Goal: Task Accomplishment & Management: Use online tool/utility

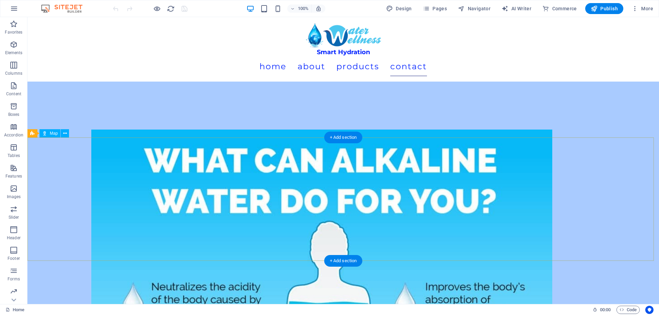
scroll to position [3192, 0]
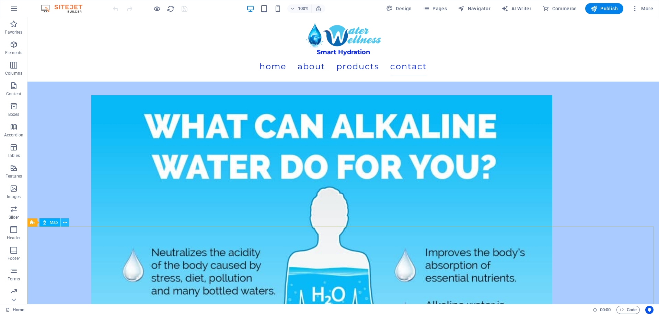
click at [65, 221] on icon at bounding box center [65, 222] width 4 height 7
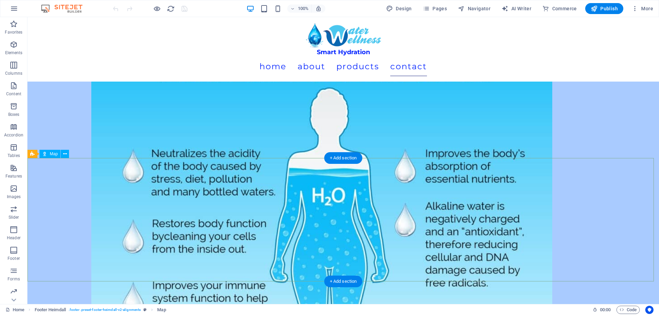
scroll to position [3329, 0]
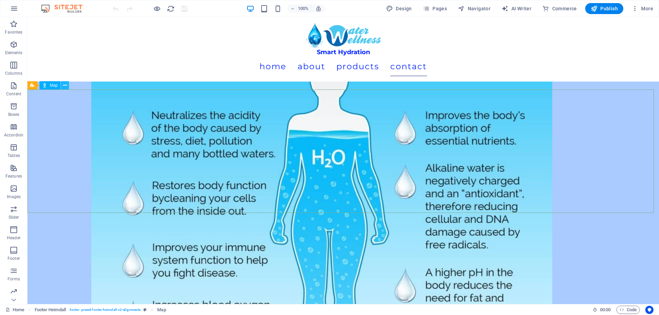
click at [66, 86] on icon at bounding box center [65, 85] width 4 height 7
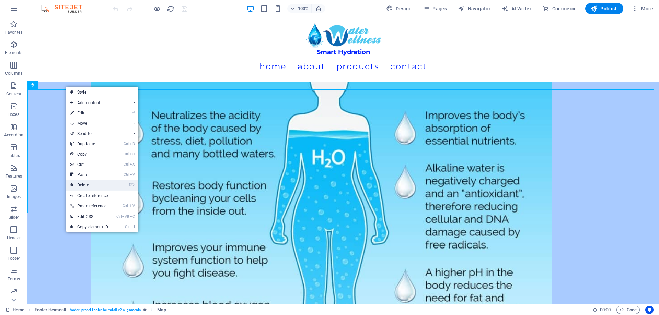
drag, startPoint x: 100, startPoint y: 184, endPoint x: 74, endPoint y: 167, distance: 31.0
click at [100, 184] on link "⌦ Delete" at bounding box center [89, 185] width 46 height 10
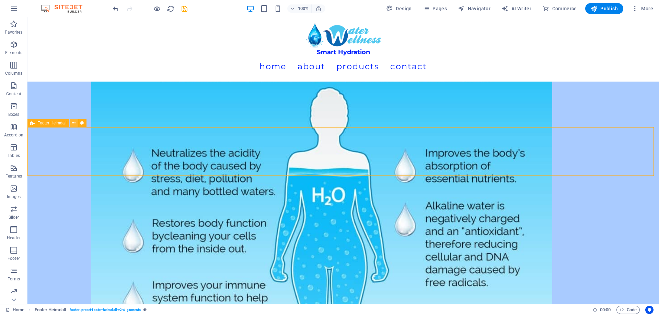
click at [72, 122] on icon at bounding box center [74, 123] width 4 height 7
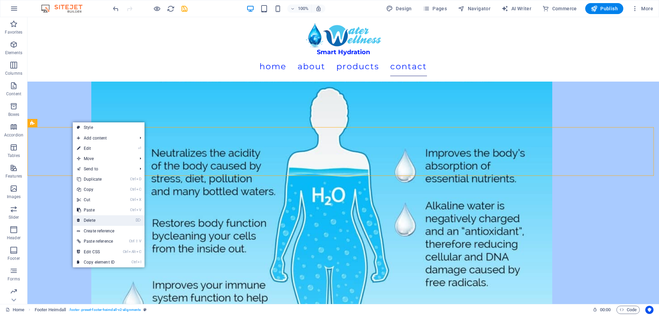
click at [102, 221] on link "⌦ Delete" at bounding box center [96, 221] width 46 height 10
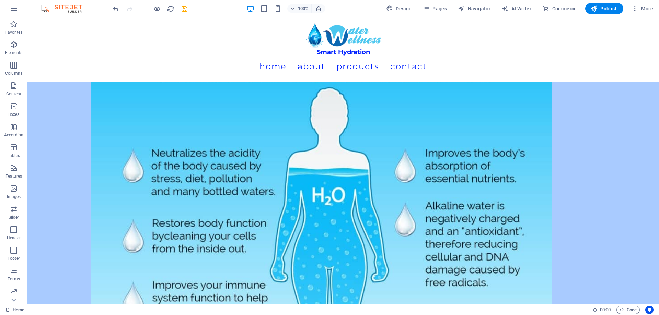
scroll to position [3243, 0]
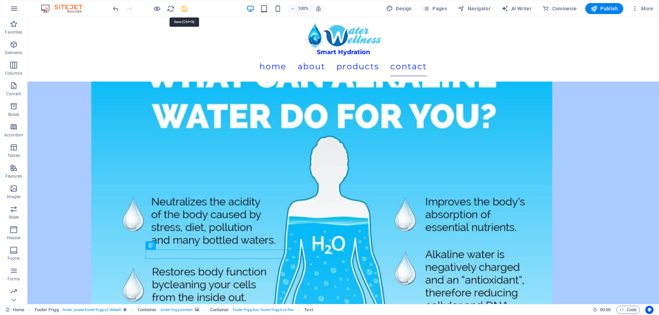
click at [186, 9] on icon "save" at bounding box center [185, 9] width 8 height 8
checkbox input "false"
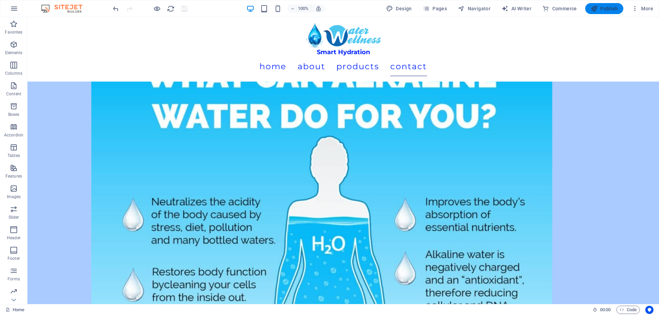
click at [603, 7] on span "Publish" at bounding box center [604, 8] width 27 height 7
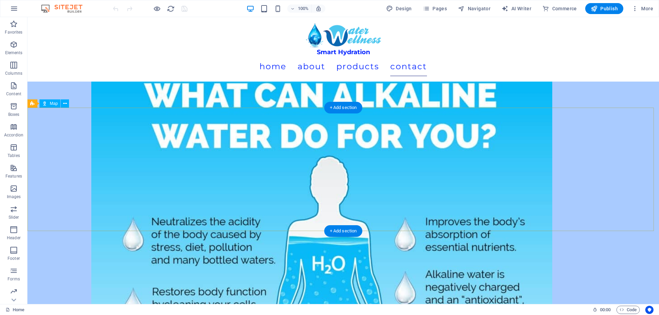
scroll to position [3243, 0]
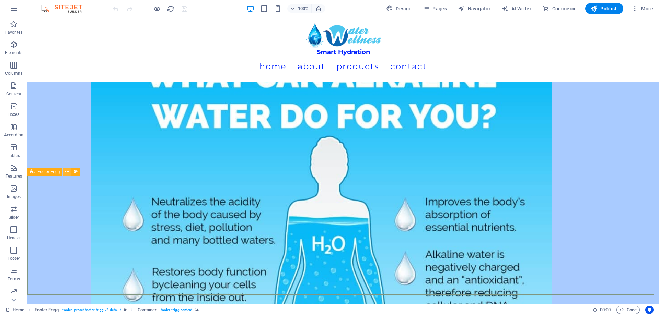
click at [66, 173] on icon at bounding box center [67, 172] width 4 height 7
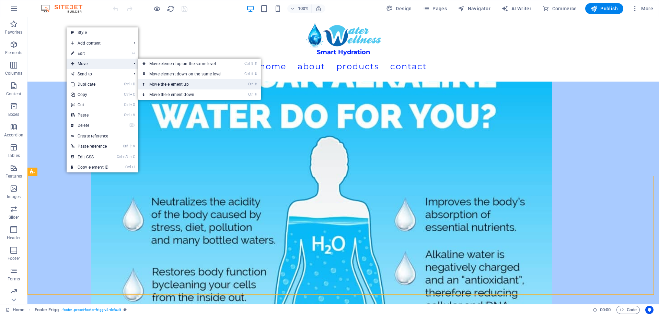
click at [172, 84] on link "Ctrl ⬆ Move the element up" at bounding box center [186, 84] width 97 height 10
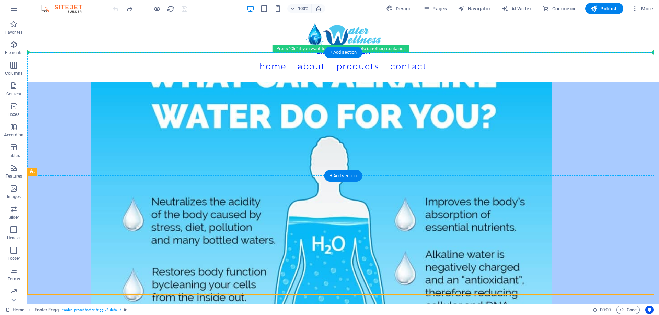
drag, startPoint x: 76, startPoint y: 188, endPoint x: 49, endPoint y: 73, distance: 117.9
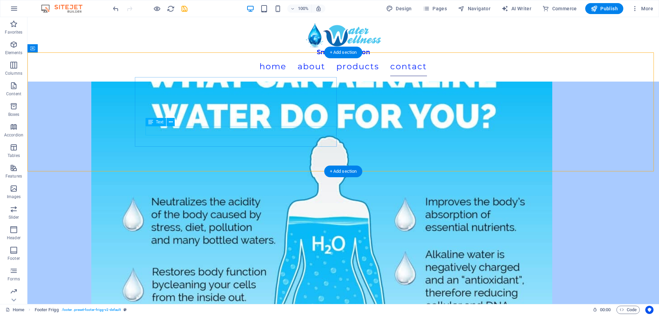
drag, startPoint x: 170, startPoint y: 131, endPoint x: 215, endPoint y: 131, distance: 45.3
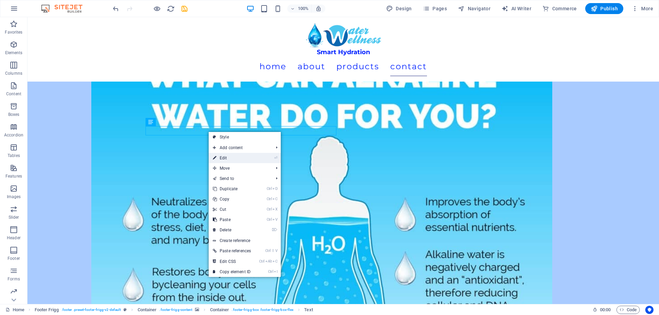
click at [235, 158] on link "⏎ Edit" at bounding box center [232, 158] width 46 height 10
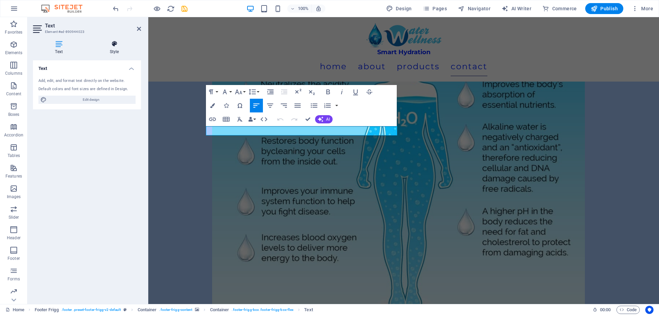
click at [105, 43] on icon at bounding box center [115, 44] width 54 height 7
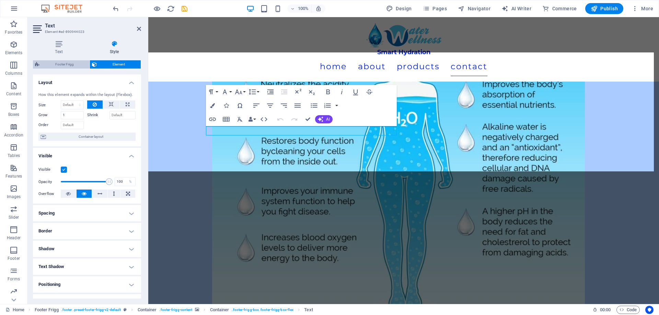
click at [68, 63] on span "Footer Frigg" at bounding box center [65, 64] width 46 height 8
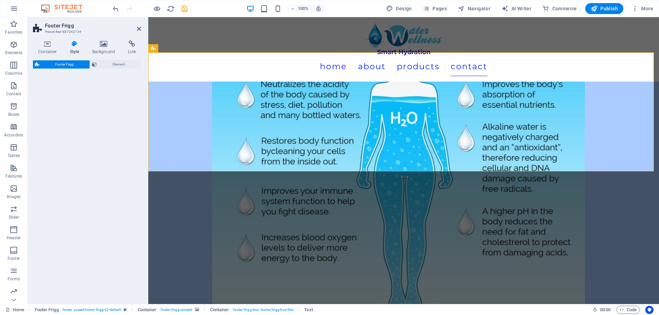
select select "rem"
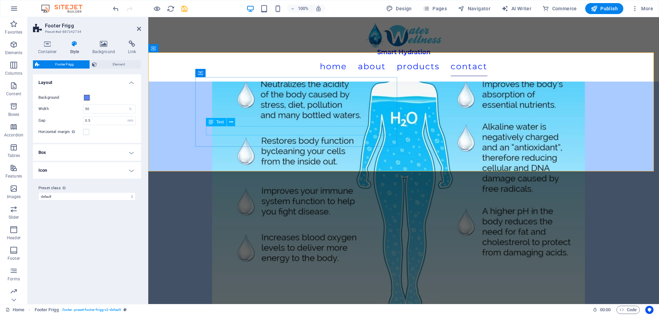
drag, startPoint x: 231, startPoint y: 131, endPoint x: 276, endPoint y: 134, distance: 44.7
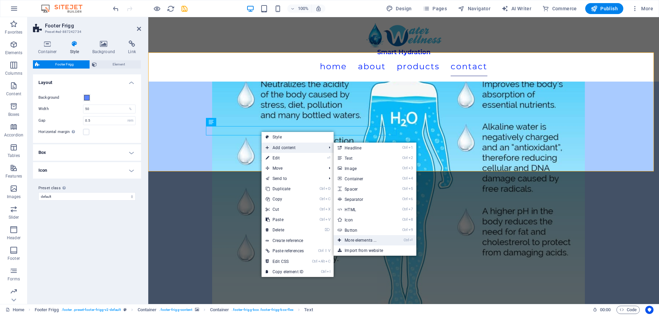
drag, startPoint x: 368, startPoint y: 240, endPoint x: 218, endPoint y: 224, distance: 150.9
click at [368, 240] on link "Ctrl ⏎ More elements ..." at bounding box center [362, 240] width 57 height 10
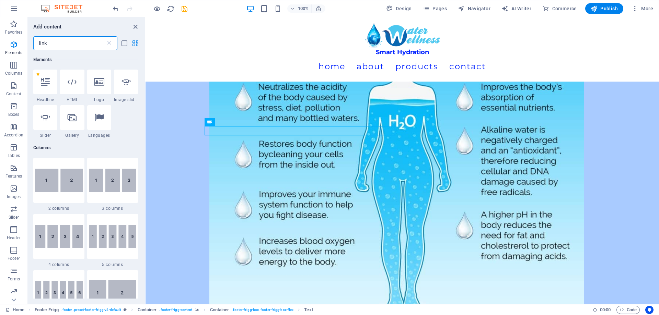
scroll to position [0, 0]
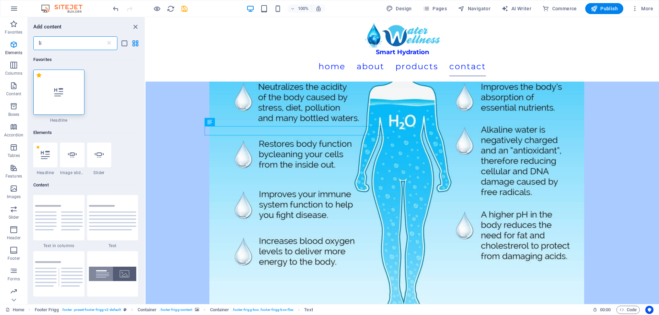
type input "l"
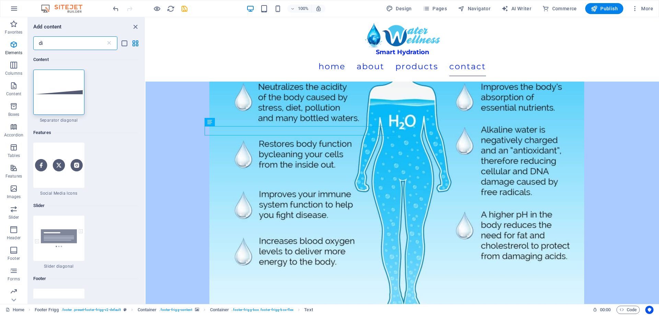
type input "d"
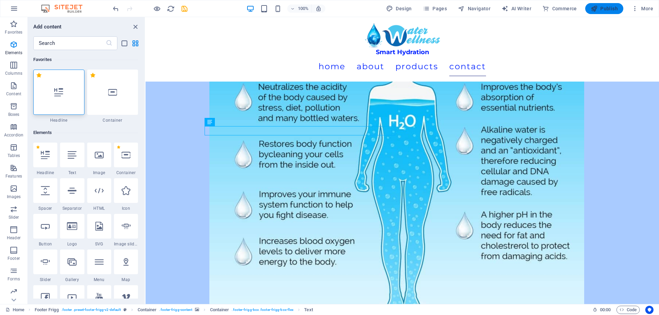
click at [599, 11] on span "Publish" at bounding box center [604, 8] width 27 height 7
checkbox input "false"
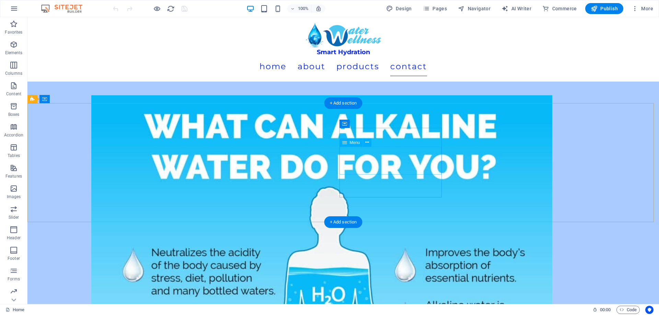
scroll to position [3243, 0]
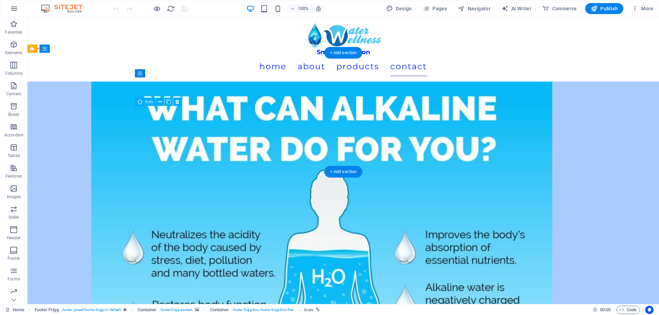
scroll to position [3209, 0]
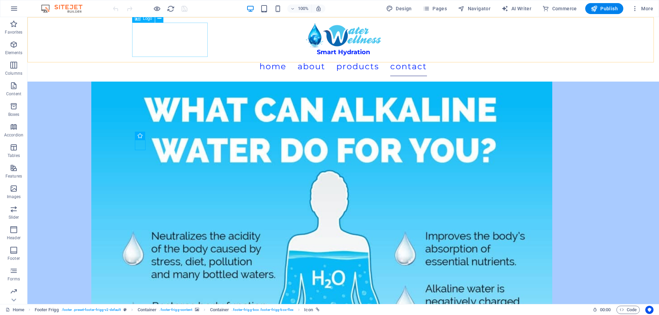
click at [178, 54] on div "Smart Hydration" at bounding box center [343, 40] width 417 height 34
select select "px"
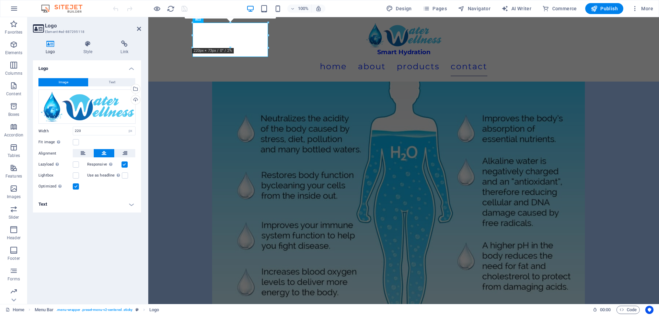
click at [133, 198] on h4 "Text" at bounding box center [87, 204] width 108 height 16
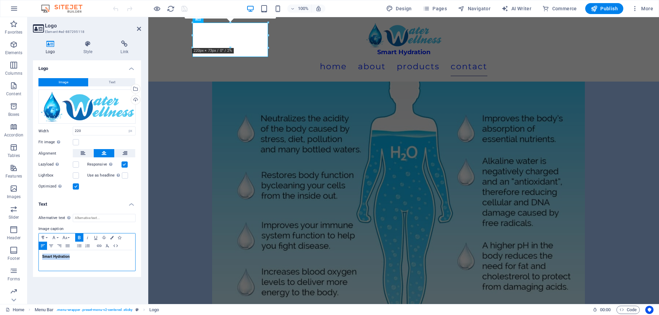
drag, startPoint x: 50, startPoint y: 255, endPoint x: 36, endPoint y: 257, distance: 14.5
click at [36, 257] on div "Alternative text The alternative text is used by devices that cannot display im…" at bounding box center [87, 243] width 108 height 69
click at [117, 80] on button "Text" at bounding box center [112, 82] width 47 height 8
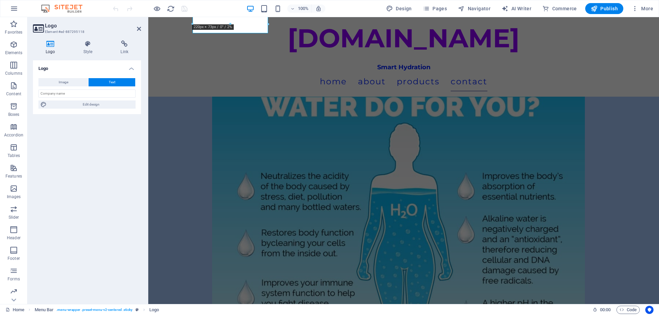
scroll to position [3232, 0]
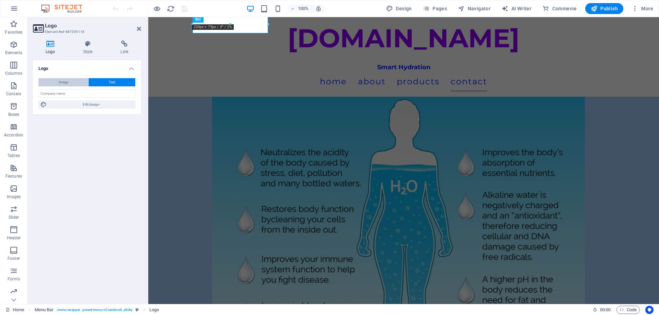
click at [81, 84] on button "Image" at bounding box center [63, 82] width 50 height 8
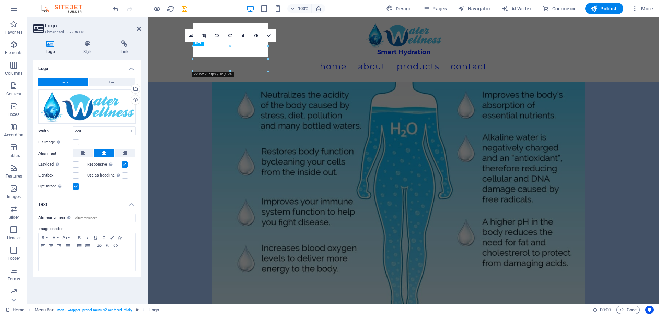
scroll to position [3209, 0]
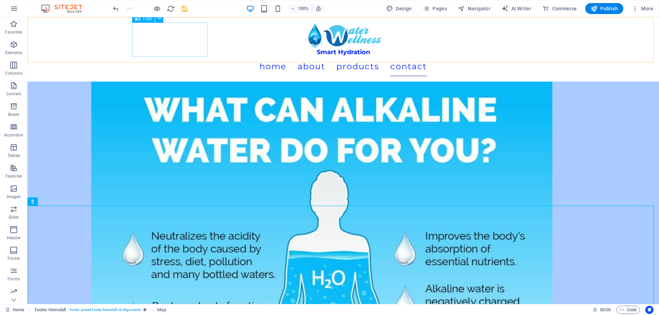
click at [190, 44] on div "Smart Hydration" at bounding box center [343, 40] width 417 height 34
select select "px"
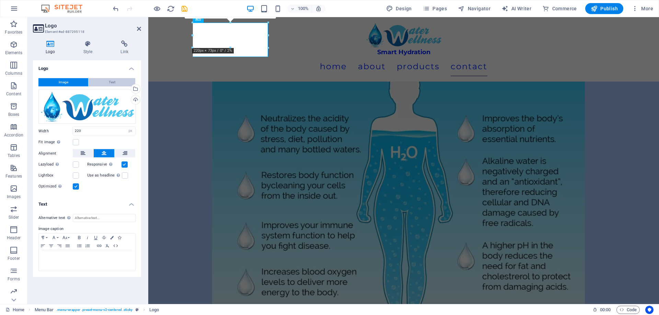
click at [113, 84] on span "Text" at bounding box center [112, 82] width 7 height 8
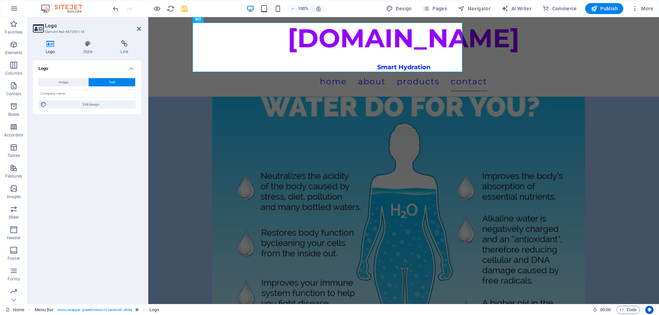
scroll to position [3232, 0]
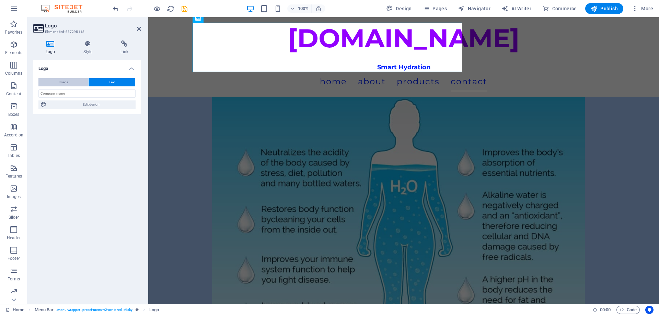
click at [76, 83] on button "Image" at bounding box center [63, 82] width 50 height 8
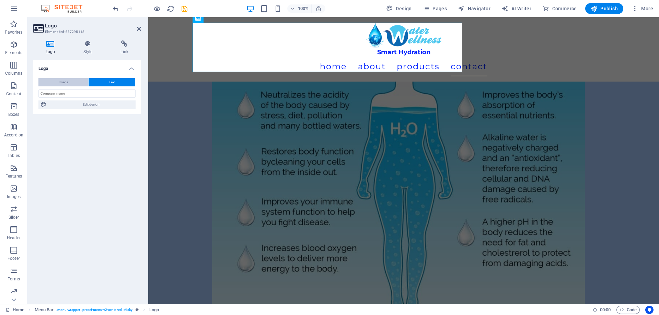
scroll to position [3209, 0]
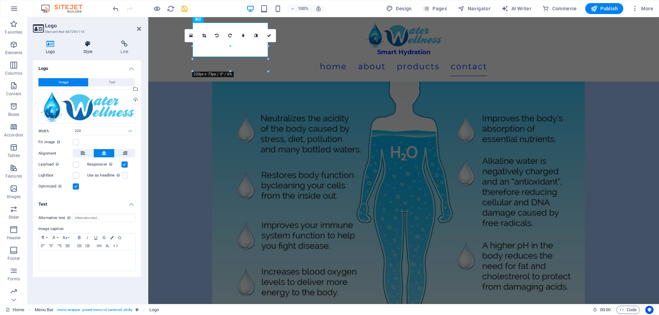
click at [89, 51] on h4 "Style" at bounding box center [89, 48] width 37 height 14
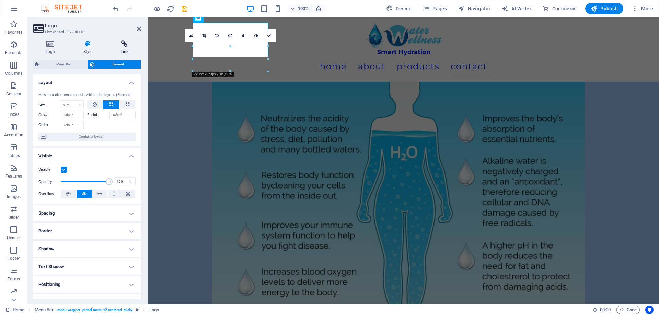
click at [118, 49] on h4 "Link" at bounding box center [124, 48] width 33 height 14
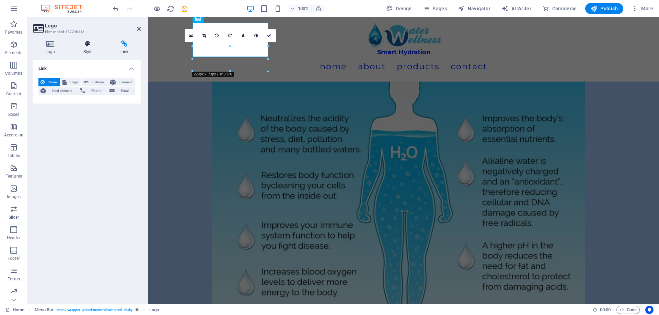
click at [87, 47] on icon at bounding box center [88, 44] width 35 height 7
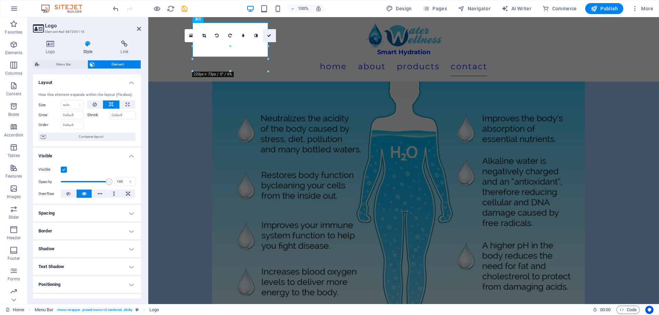
click at [270, 36] on icon at bounding box center [269, 36] width 4 height 4
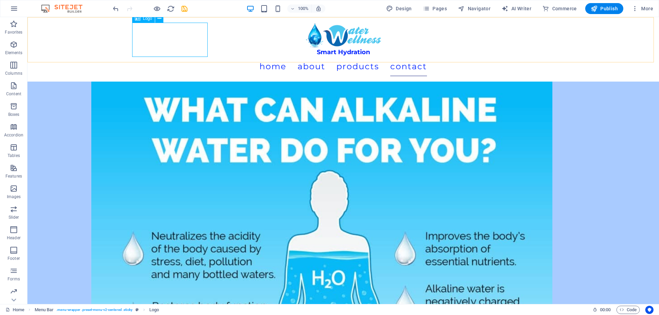
click at [193, 51] on div "Smart Hydration" at bounding box center [343, 40] width 417 height 34
select select "px"
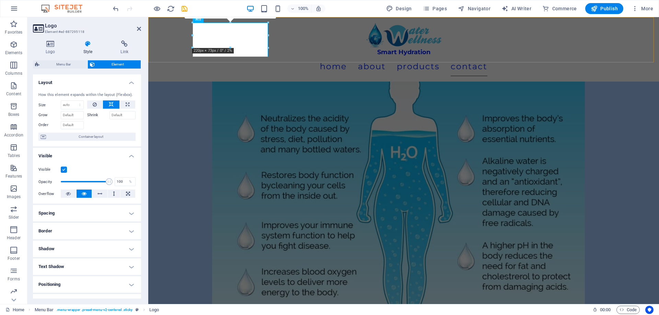
click at [190, 52] on div "Smart Hydration Menu Home About Products Contact" at bounding box center [403, 49] width 511 height 65
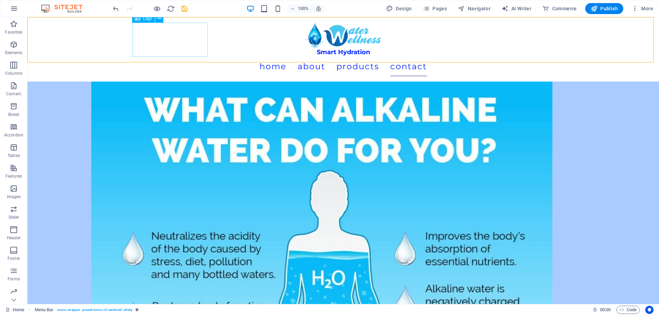
click at [188, 49] on div "Smart Hydration" at bounding box center [343, 40] width 417 height 34
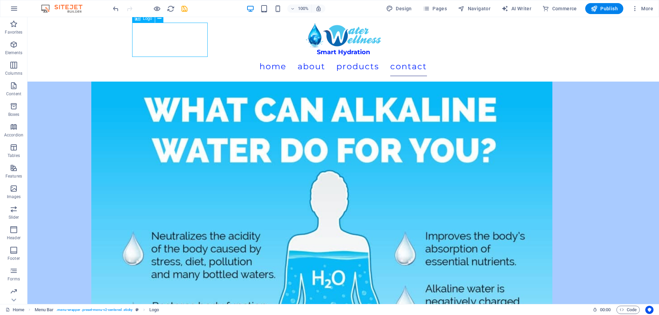
click at [188, 49] on div "Smart Hydration" at bounding box center [343, 40] width 417 height 34
select select "px"
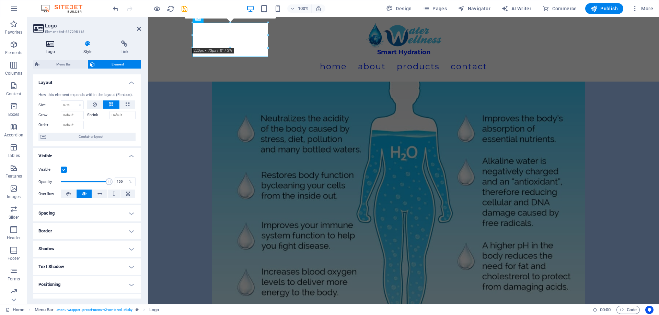
click at [55, 50] on h4 "Logo" at bounding box center [52, 48] width 38 height 14
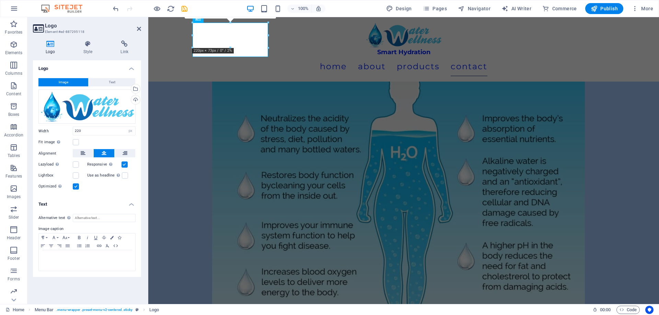
click at [131, 203] on h4 "Text" at bounding box center [87, 202] width 108 height 12
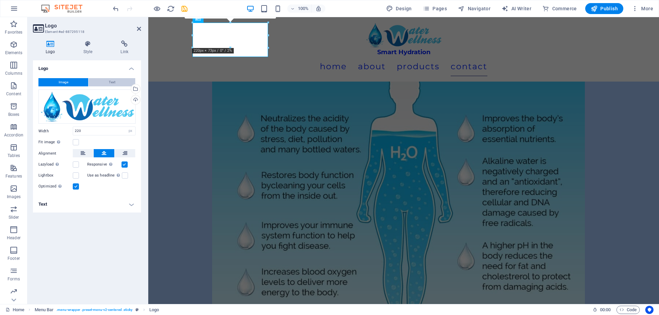
click at [115, 82] on span "Text" at bounding box center [112, 82] width 7 height 8
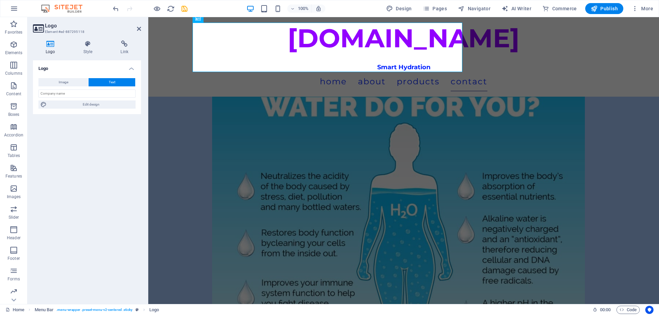
scroll to position [3232, 0]
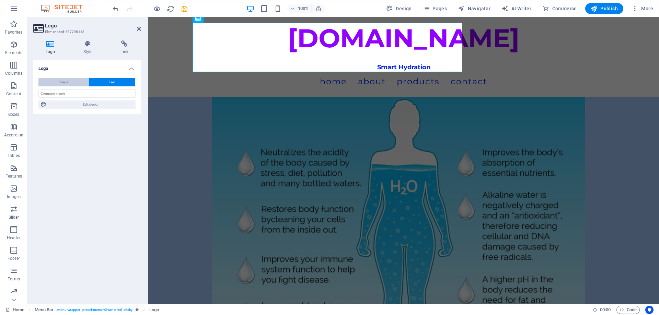
click at [77, 81] on button "Image" at bounding box center [63, 82] width 50 height 8
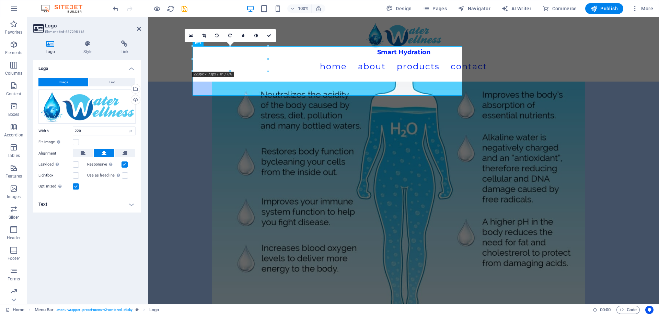
scroll to position [3209, 0]
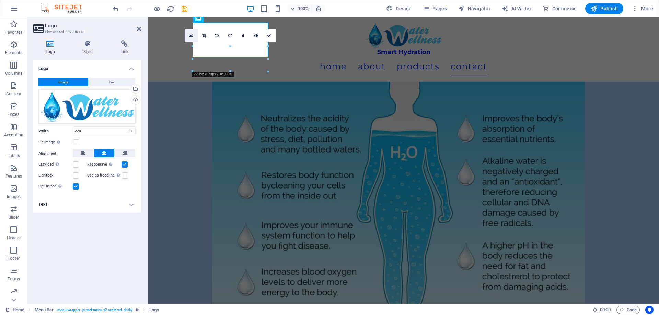
click at [193, 37] on icon at bounding box center [191, 35] width 4 height 5
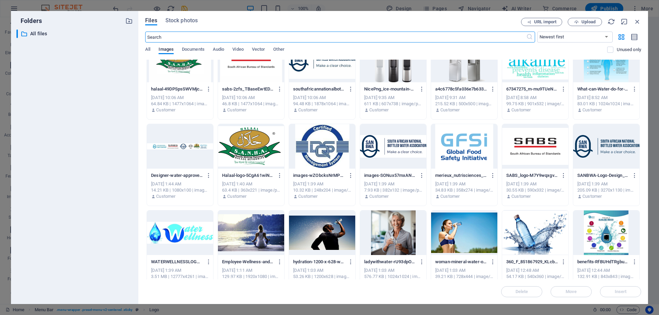
scroll to position [172, 0]
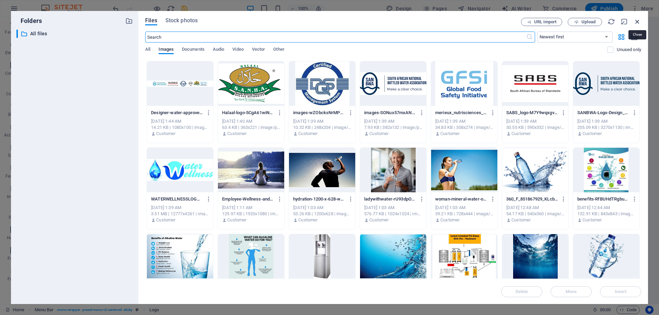
click at [638, 19] on icon "button" at bounding box center [638, 22] width 8 height 8
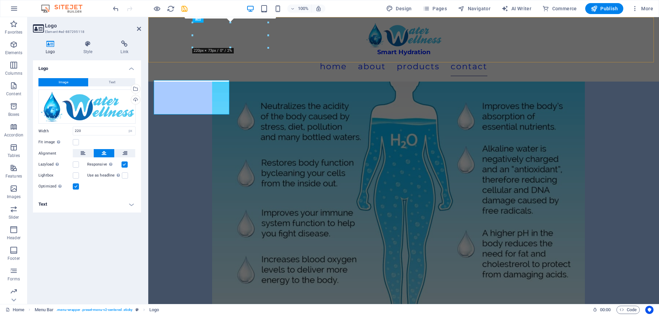
scroll to position [3209, 0]
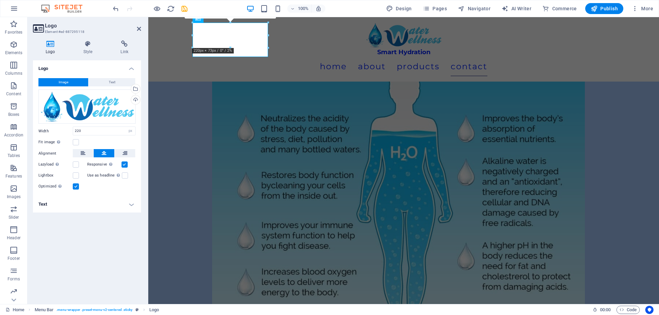
click at [133, 203] on h4 "Text" at bounding box center [87, 204] width 108 height 16
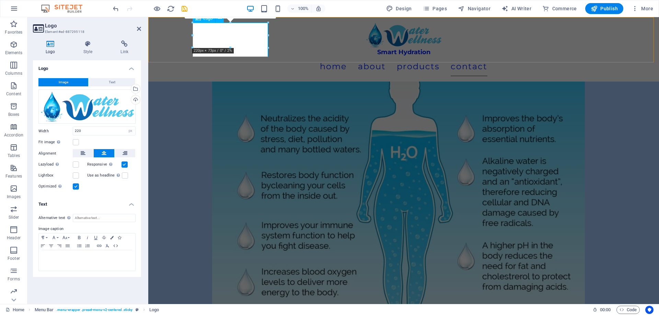
click at [258, 50] on div "Smart Hydration" at bounding box center [403, 40] width 417 height 34
click at [254, 48] on div at bounding box center [231, 48] width 76 height 2
click at [69, 260] on p at bounding box center [87, 257] width 90 height 6
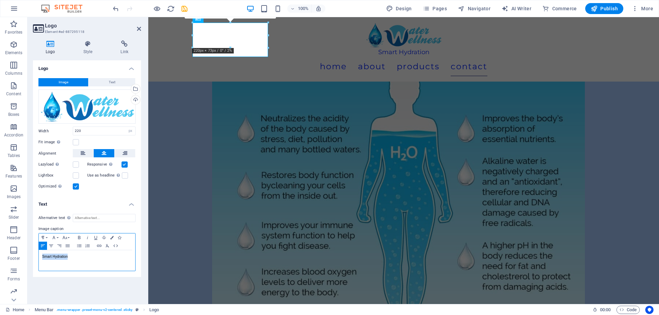
drag, startPoint x: 70, startPoint y: 257, endPoint x: 27, endPoint y: 255, distance: 42.6
click at [27, 255] on section "Favorites Elements Columns Content Boxes Accordion Tables Features Images Slide…" at bounding box center [329, 160] width 659 height 287
click at [110, 237] on button "Colors" at bounding box center [112, 238] width 8 height 8
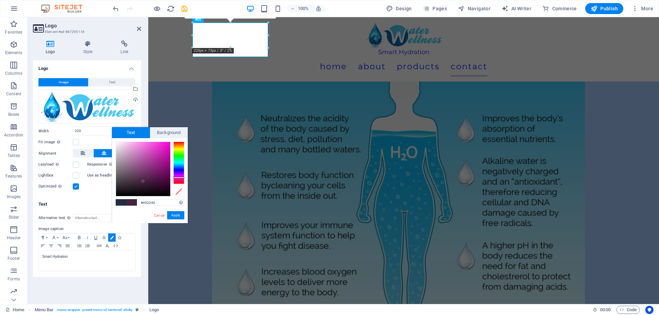
drag, startPoint x: 181, startPoint y: 175, endPoint x: 172, endPoint y: 179, distance: 10.0
click at [181, 177] on div at bounding box center [178, 163] width 11 height 43
drag, startPoint x: 169, startPoint y: 169, endPoint x: 187, endPoint y: 143, distance: 31.5
click at [187, 143] on div "#f900e1 Supported formats #0852ed rgb(8, 82, 237) rgba(8, 82, 237, 90%) hsv(221…" at bounding box center [150, 230] width 76 height 185
click at [178, 215] on button "Apply" at bounding box center [175, 215] width 17 height 8
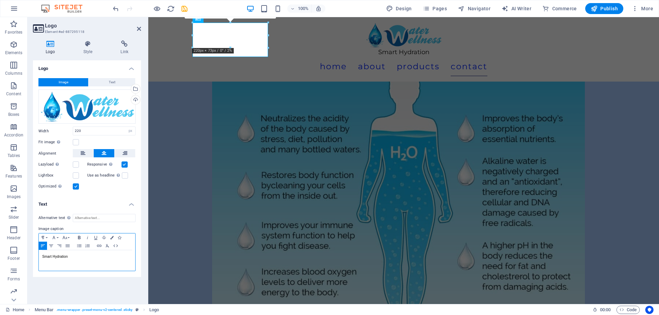
click at [79, 239] on icon "button" at bounding box center [79, 237] width 8 height 5
click at [109, 239] on button "Colors" at bounding box center [112, 238] width 8 height 8
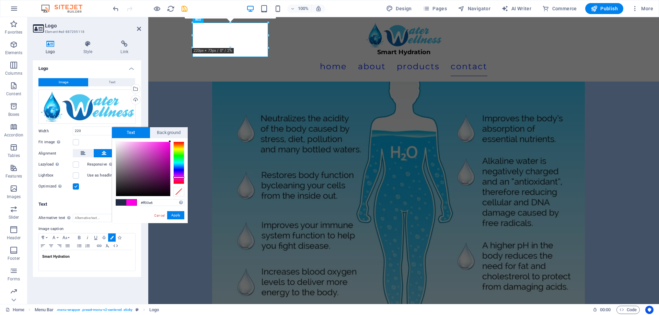
drag, startPoint x: 159, startPoint y: 163, endPoint x: 187, endPoint y: 139, distance: 36.5
click at [187, 139] on div "#ff00e6 Supported formats #0852ed rgb(8, 82, 237) rgba(8, 82, 237, 90%) hsv(221…" at bounding box center [150, 230] width 76 height 185
click at [171, 142] on div at bounding box center [150, 169] width 69 height 55
type input "#fe02e5"
click at [170, 142] on div at bounding box center [169, 142] width 2 height 2
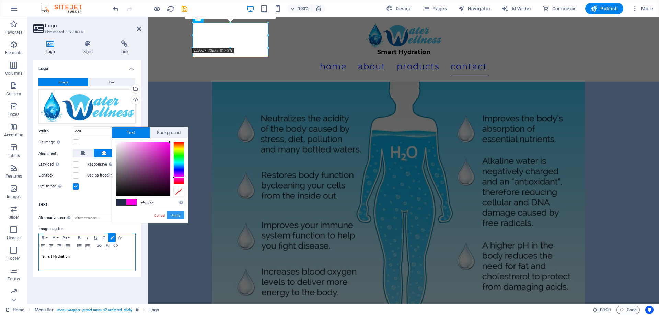
click at [176, 213] on button "Apply" at bounding box center [175, 215] width 17 height 8
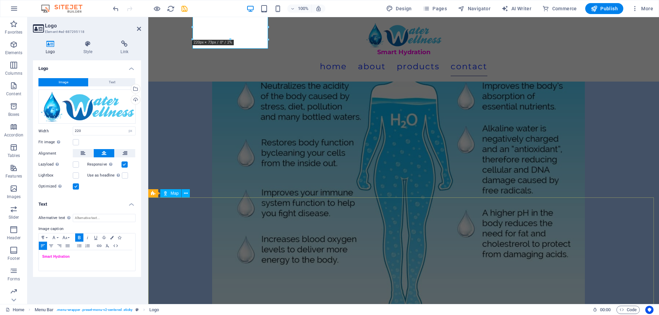
scroll to position [3243, 0]
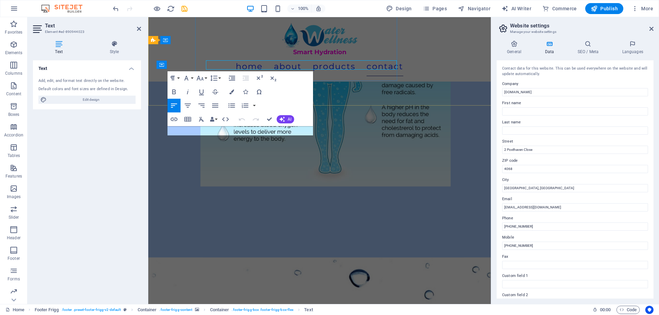
scroll to position [3309, 0]
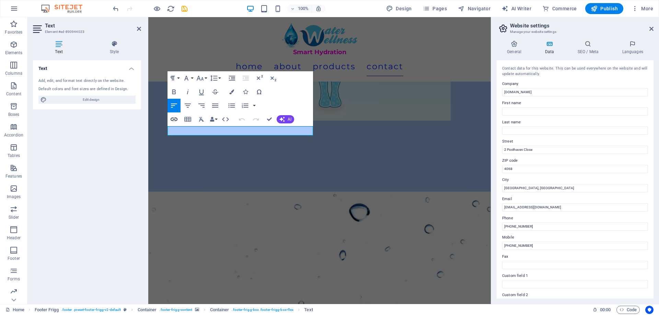
click at [175, 117] on icon "button" at bounding box center [174, 119] width 8 height 8
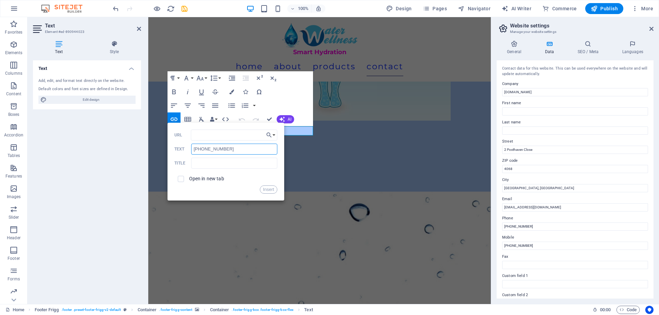
drag, startPoint x: 233, startPoint y: 149, endPoint x: 187, endPoint y: 151, distance: 46.4
click at [187, 151] on div "+2767 017 7668 Text" at bounding box center [225, 149] width 103 height 11
click at [223, 133] on input "URL" at bounding box center [234, 135] width 86 height 11
paste input "<a href="tel:+27123456789">Call Us</a>"
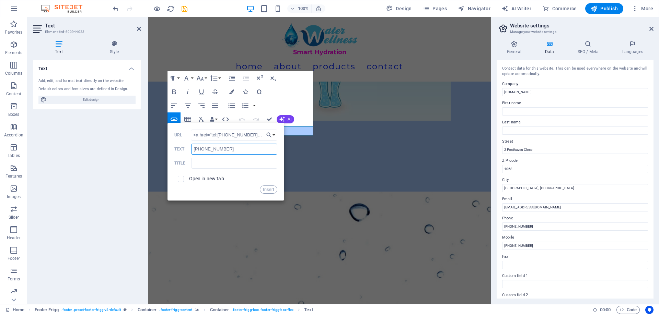
drag, startPoint x: 229, startPoint y: 149, endPoint x: 190, endPoint y: 148, distance: 39.1
click at [190, 148] on div "+2767 017 7668 Text" at bounding box center [225, 149] width 103 height 11
drag, startPoint x: 218, startPoint y: 136, endPoint x: 246, endPoint y: 136, distance: 28.2
click at [246, 136] on input "<a href="tel:+27123456789">Call Us</a>" at bounding box center [234, 135] width 86 height 11
paste input "67 017 7668"
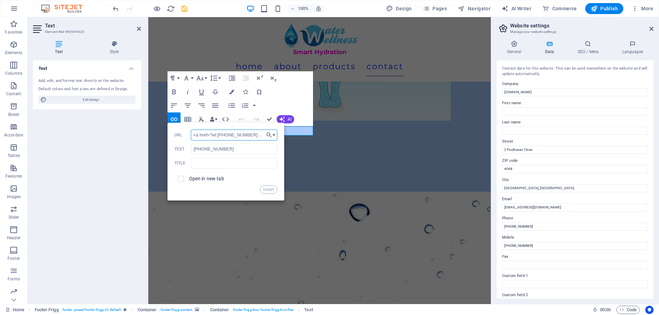
click at [227, 135] on input "<a href="tel:+2767 017 7668">Call Us</a>" at bounding box center [234, 135] width 86 height 11
click at [229, 136] on input "<a href="tel:+2767 017 7668">Call Us</a>" at bounding box center [234, 135] width 86 height 11
type input "<a href="tel:+27670177668">Call Us</a>"
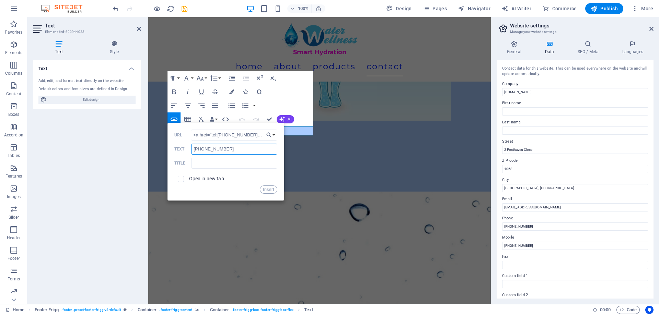
click at [205, 149] on input "+2767 017 7668" at bounding box center [234, 149] width 86 height 11
click at [206, 151] on input "+2767 017 7668" at bounding box center [234, 149] width 86 height 11
click at [213, 150] on input "+2767017 7668" at bounding box center [234, 149] width 86 height 11
type input "+27670177668"
click at [181, 180] on input "checkbox" at bounding box center [180, 178] width 6 height 6
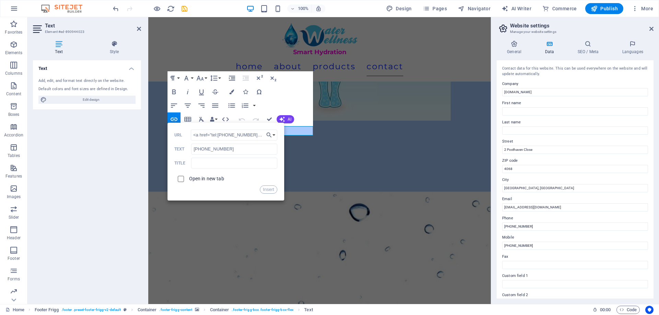
checkbox input "true"
drag, startPoint x: 270, startPoint y: 189, endPoint x: 246, endPoint y: 135, distance: 59.8
click at [246, 135] on div "<a href="tel:+27670177668">Call Us</a> URL +27670177668 Text Title Open in new …" at bounding box center [225, 162] width 103 height 64
click at [246, 135] on input "<a href="tel:+27670177668">Call Us</a>" at bounding box center [234, 135] width 86 height 11
click at [269, 189] on button "Insert" at bounding box center [269, 190] width 18 height 8
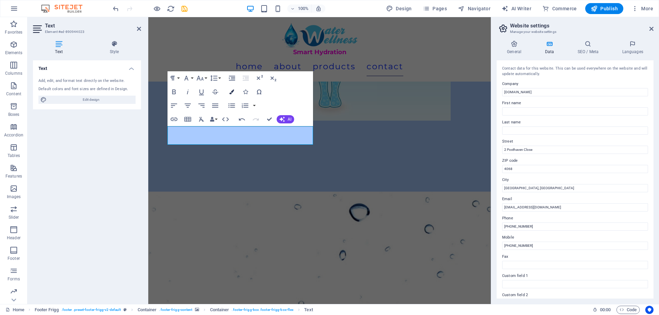
click at [232, 92] on icon "button" at bounding box center [231, 92] width 5 height 5
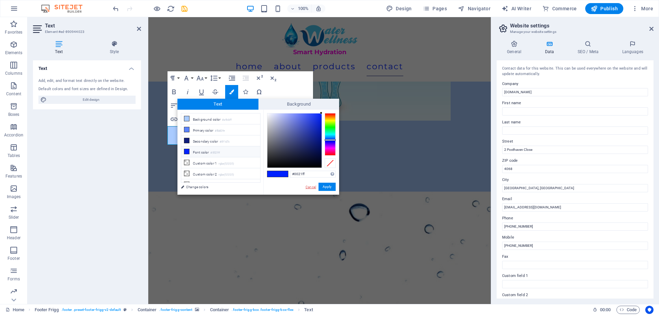
drag, startPoint x: 328, startPoint y: 113, endPoint x: 313, endPoint y: 189, distance: 78.0
click at [335, 104] on div "Text Background less Background color #a9cbff Primary color #5b83fe Secondary c…" at bounding box center [258, 147] width 162 height 96
type input "#000000"
click at [326, 187] on button "Apply" at bounding box center [327, 187] width 17 height 8
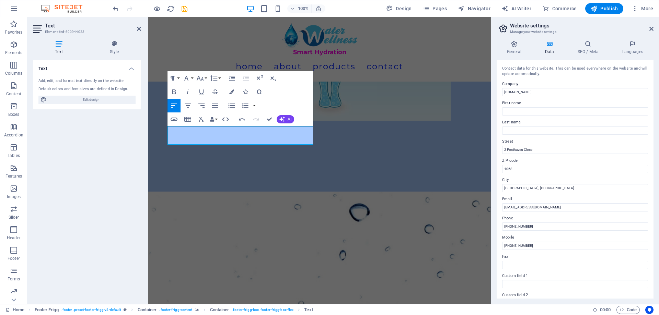
click at [264, 155] on div "H2 Container 2 columns Container Menu Bar Container Image Container Button Imag…" at bounding box center [319, 160] width 343 height 287
type input "[PHONE_NUMBER]"
checkbox input "false"
click at [177, 120] on icon "button" at bounding box center [174, 119] width 8 height 8
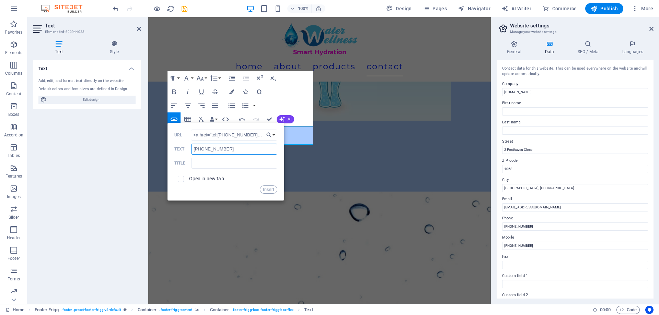
drag, startPoint x: 230, startPoint y: 149, endPoint x: 190, endPoint y: 148, distance: 39.5
click at [190, 148] on div "+2771 050 5412 Text" at bounding box center [225, 149] width 103 height 11
click at [219, 135] on input "<a href="tel:+27670177668">Call Us</a>" at bounding box center [234, 135] width 86 height 11
drag, startPoint x: 219, startPoint y: 135, endPoint x: 236, endPoint y: 136, distance: 17.9
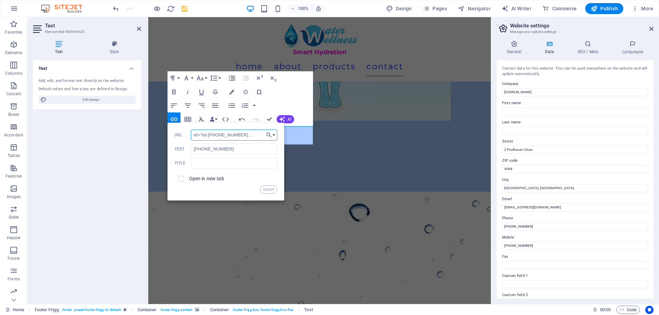
click at [236, 136] on input "<a href="tel:+27670177668">Call Us</a>" at bounding box center [234, 135] width 86 height 11
paste input "71 050 5412"
click at [220, 136] on input "<a href="tel:+2771 050 5412">Call Us</a>" at bounding box center [234, 135] width 86 height 11
type input "<a href="tel:+27710505412">Call Us</a>"
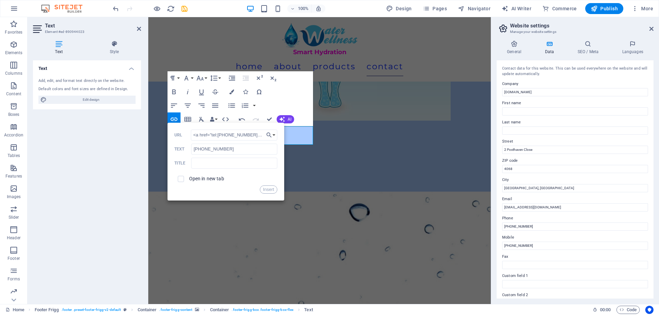
click at [183, 178] on span at bounding box center [181, 179] width 6 height 6
click at [273, 189] on button "Insert" at bounding box center [269, 190] width 18 height 8
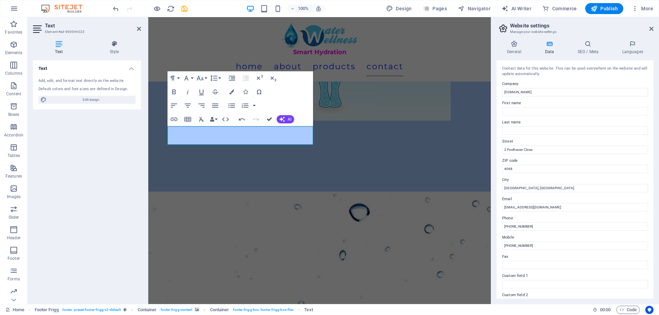
scroll to position [3243, 0]
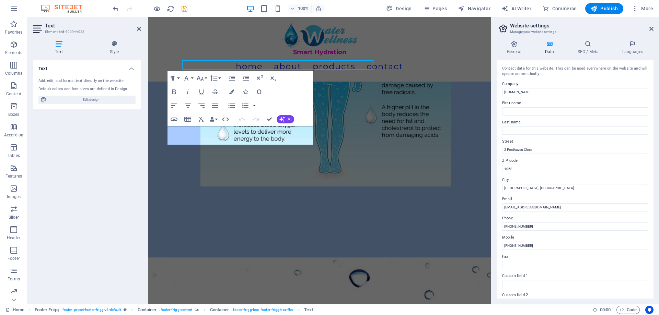
scroll to position [3309, 0]
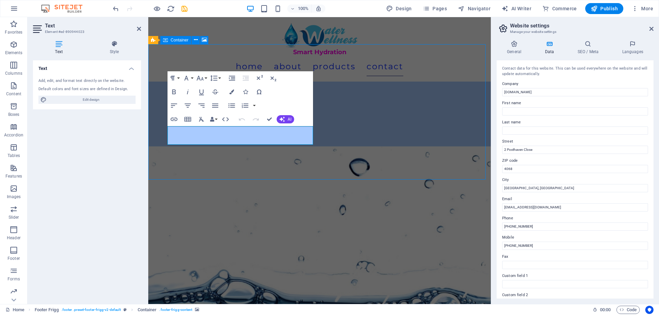
scroll to position [3243, 0]
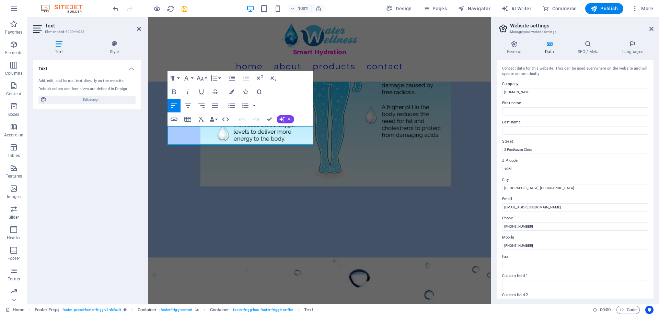
scroll to position [3309, 0]
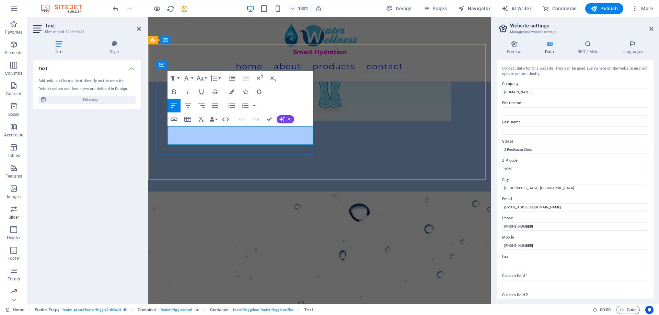
drag, startPoint x: 217, startPoint y: 131, endPoint x: 207, endPoint y: 132, distance: 10.4
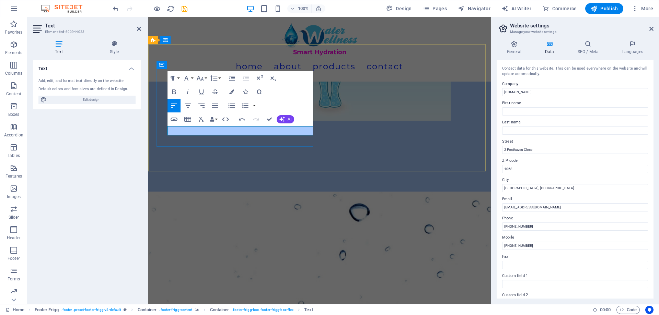
drag, startPoint x: 236, startPoint y: 131, endPoint x: 192, endPoint y: 131, distance: 44.6
click at [175, 118] on icon "button" at bounding box center [174, 119] width 8 height 8
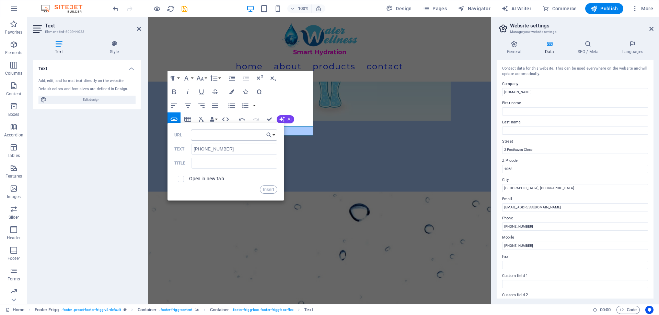
click at [210, 137] on input "URL" at bounding box center [234, 135] width 86 height 11
drag, startPoint x: 231, startPoint y: 135, endPoint x: 110, endPoint y: 137, distance: 120.5
click at [109, 137] on div "Text Element #ed-890944023 Text Style Text Add, edit, and format text directly …" at bounding box center [258, 160] width 463 height 287
paste input "<a href="tel:+27123456789">Call Us</a>"
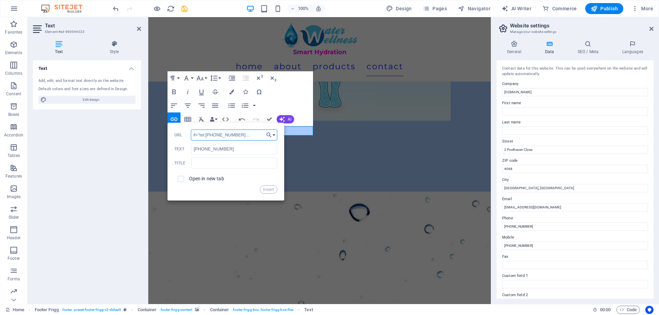
click at [207, 136] on input "<a href="tel:+27123456789">Call Us</a>" at bounding box center [234, 135] width 86 height 11
click at [240, 135] on input "<a href="tel:+27123456789">Call Us</a>" at bounding box center [234, 135] width 86 height 11
type input "<a href="tel:+27123456789"</a>"
click at [180, 180] on input "checkbox" at bounding box center [180, 178] width 6 height 6
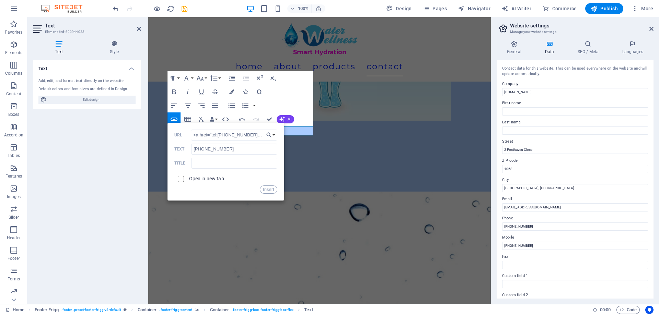
checkbox input "true"
click at [264, 187] on button "Insert" at bounding box center [269, 190] width 18 height 8
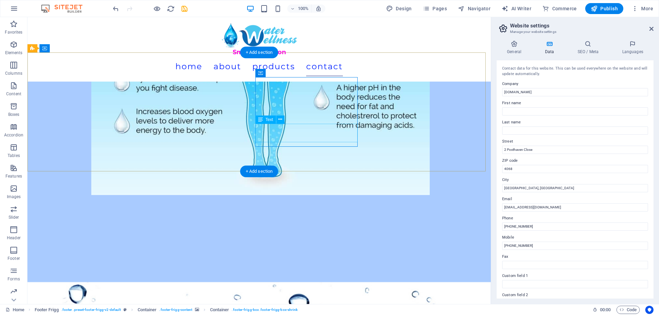
scroll to position [3243, 0]
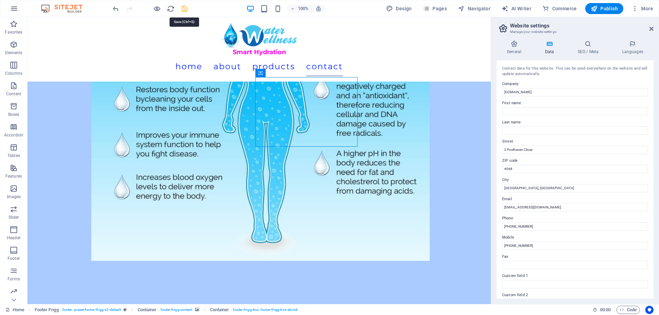
click at [184, 10] on icon "save" at bounding box center [185, 9] width 8 height 8
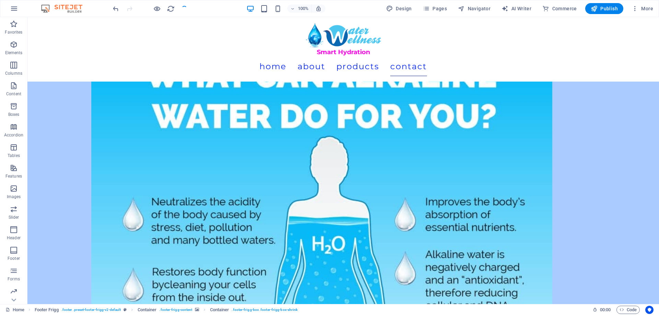
checkbox input "false"
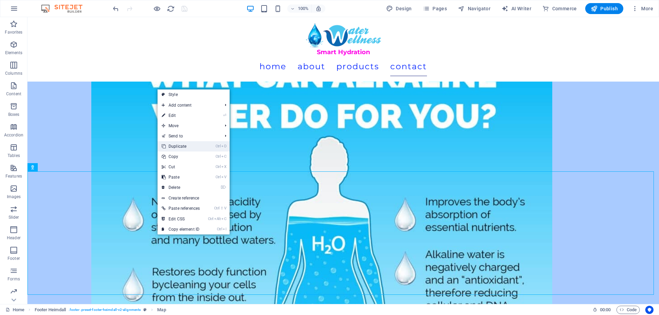
click at [186, 148] on link "Ctrl D Duplicate" at bounding box center [181, 146] width 46 height 10
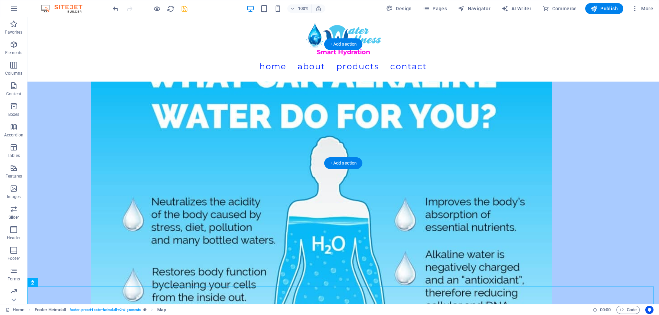
scroll to position [3251, 0]
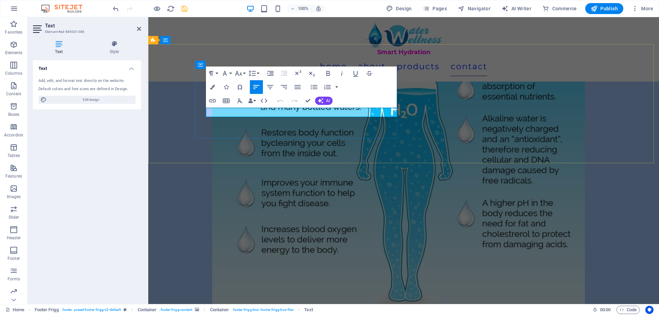
drag, startPoint x: 207, startPoint y: 113, endPoint x: 284, endPoint y: 113, distance: 76.9
copy p "226 Gopalall Hurbans Rd ,"
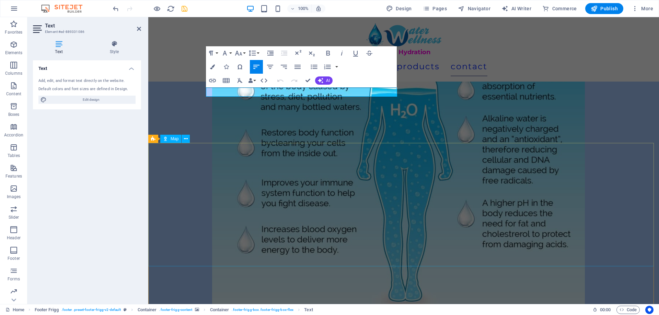
scroll to position [3366, 0]
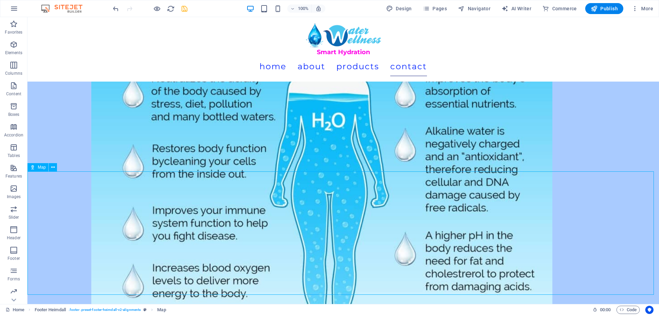
select select "2"
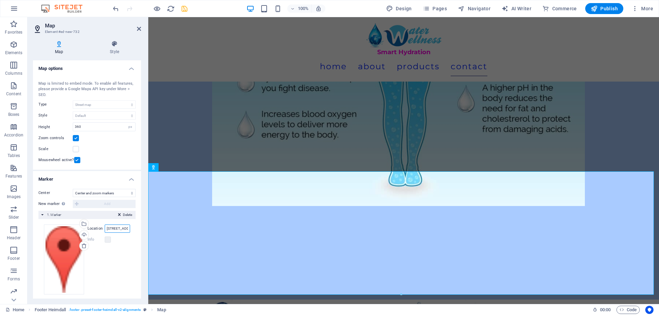
click at [113, 227] on input "2 posthaven drive, durban" at bounding box center [117, 229] width 25 height 8
paste input "26 Gopalall Hurbans Rd,"
type input "226 Gopalall Hurbans Rd,"
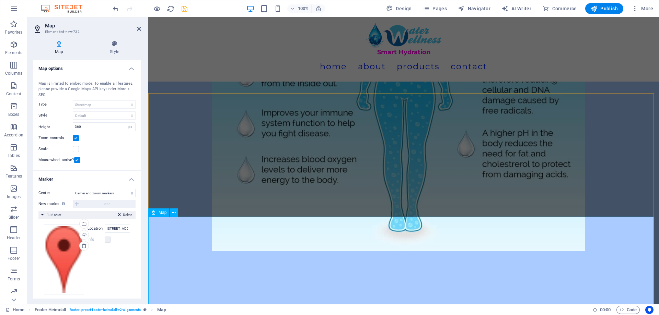
scroll to position [3332, 0]
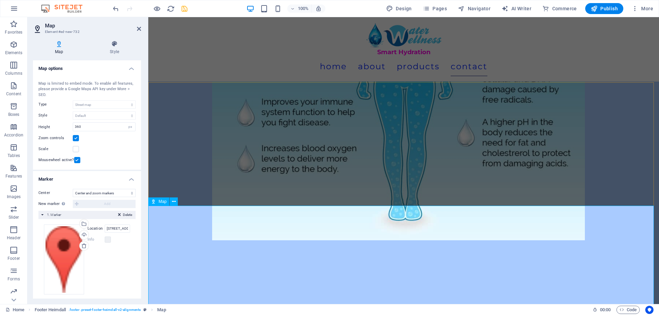
click at [108, 238] on label at bounding box center [108, 240] width 6 height 6
click at [106, 240] on label at bounding box center [108, 240] width 6 height 6
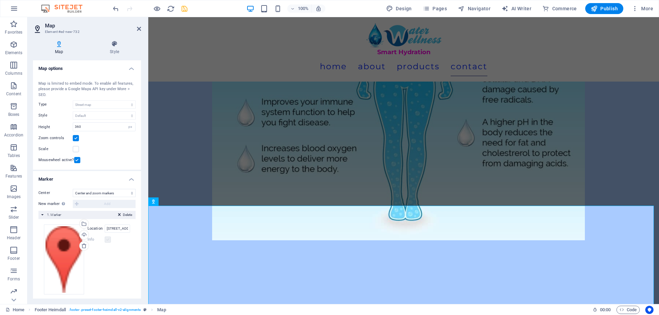
click at [106, 240] on label at bounding box center [108, 240] width 6 height 6
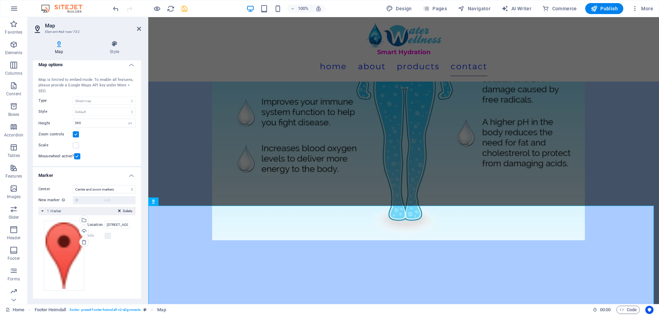
scroll to position [5, 0]
click at [609, 7] on span "Publish" at bounding box center [604, 8] width 27 height 7
checkbox input "false"
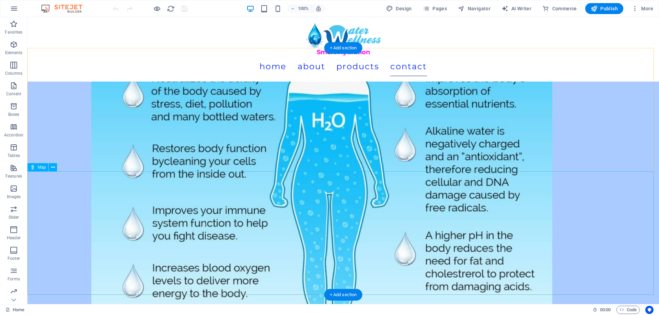
scroll to position [3160, 0]
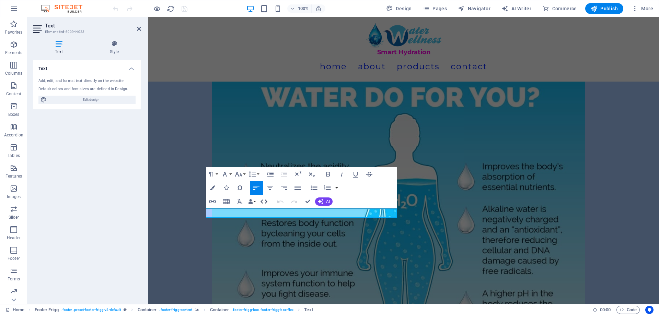
click at [265, 201] on icon "button" at bounding box center [264, 202] width 8 height 8
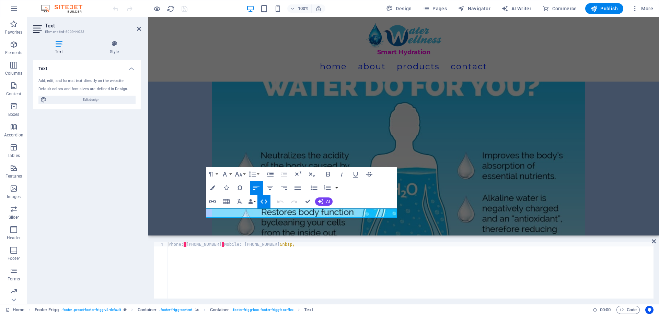
scroll to position [3150, 0]
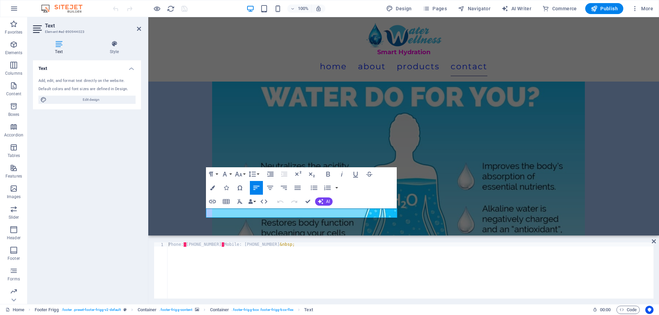
click at [185, 244] on div "Phone: · +2767 017 7668 · Mobile: +2771 050 5412 &nbsp;" at bounding box center [410, 275] width 486 height 65
paste textarea "<a href=“”></a>"
drag, startPoint x: 220, startPoint y: 246, endPoint x: 246, endPoint y: 244, distance: 25.5
click at [246, 244] on div "Phone: · < a href = “” > </ a > +2767 017 7668 · Mobile: +2771 050 5412 &nbsp;" at bounding box center [410, 275] width 486 height 65
click at [208, 245] on div "Phone: · < a href = “” > </ a > +2767 017 7668 · Mobile: +2771 050 5412 &nbsp;" at bounding box center [410, 275] width 486 height 65
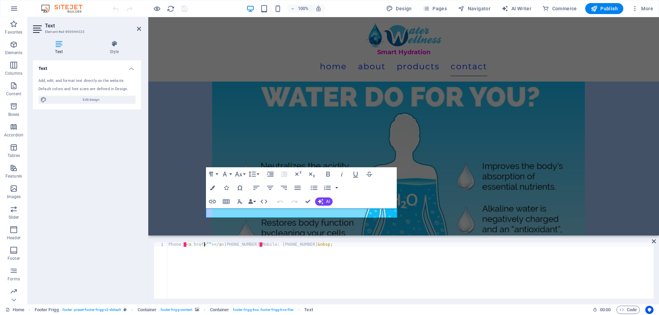
click at [204, 244] on div "Phone: · < a href = “” > </ a > +2767 017 7668 · Mobile: +2771 050 5412 &nbsp;" at bounding box center [410, 275] width 486 height 65
paste textarea "[PHONE_NUMBER]"
drag, startPoint x: 247, startPoint y: 245, endPoint x: 275, endPoint y: 244, distance: 28.1
click at [275, 244] on div "Phone: · < a href = “+2767 017 7668 ” > </ a > +2767 017 7668 · Mobile: +2771 0…" at bounding box center [410, 275] width 486 height 65
click at [275, 244] on div "Phone: · < a href = “+2767 017 7668 ” > </ a > +2767 017 7668 · Mobile: +2771 0…" at bounding box center [410, 271] width 486 height 56
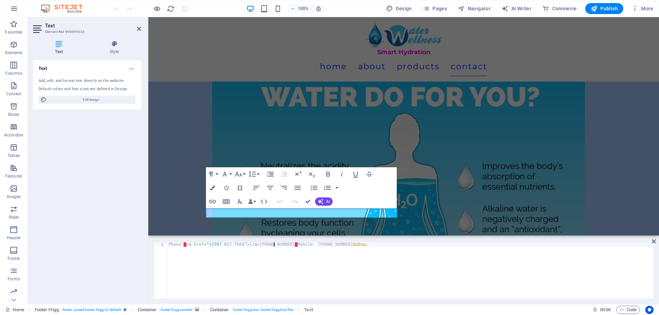
click at [275, 245] on div "Phone: · < a href = “+2767 017 7668 ” > </ a > +2767 017 7668 · Mobile: +2771 0…" at bounding box center [410, 275] width 486 height 65
drag, startPoint x: 276, startPoint y: 245, endPoint x: 247, endPoint y: 244, distance: 28.8
click at [247, 244] on div "Phone: · < a href = “+2767 017 7668 ” > </ a > +2767 017 7668 · Mobile: +2771 0…" at bounding box center [410, 275] width 486 height 65
click at [215, 244] on div "Phone: · < a href = “+2767 017 7668 ” > </ a > · Mobile: +2771 050 5412 &nbsp;" at bounding box center [410, 275] width 486 height 65
click at [221, 246] on div "Phone: · < a href = “+2767017 7668 ” > </ a > · Mobile: +2771 050 5412 &nbsp;" at bounding box center [410, 275] width 486 height 65
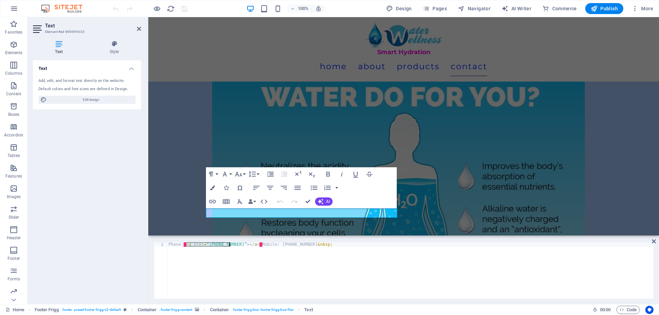
drag, startPoint x: 185, startPoint y: 244, endPoint x: 231, endPoint y: 245, distance: 45.3
click at [231, 245] on div "Phone: · < a href = “+27670177668” > </ a > · Mobile: +2771 050 5412 &nbsp;" at bounding box center [410, 275] width 486 height 65
click at [262, 245] on div "Phone: · < a href = “+27670177668” > </ a > · Mobile: +2771 050 5412 &nbsp;" at bounding box center [410, 275] width 486 height 65
paste textarea "<a href=“+27670177668"
drag, startPoint x: 242, startPoint y: 245, endPoint x: 186, endPoint y: 246, distance: 55.3
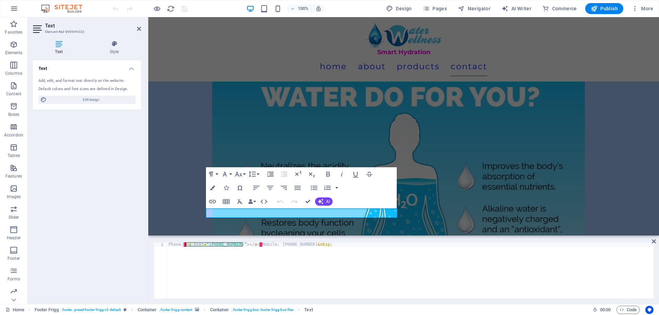
click at [186, 246] on div "Phone: · < a href = “+27670177668” > </ a > · Mobile: +2771 050 5412 &nbsp;" at bounding box center [410, 275] width 486 height 65
click at [262, 245] on div "Phone: · < a href = “+27670177668” > </ a > · Mobile: +2771 050 5412 &nbsp;" at bounding box center [410, 275] width 486 height 65
paste textarea "<a href=“+27670177668”></a>"
drag, startPoint x: 320, startPoint y: 244, endPoint x: 349, endPoint y: 246, distance: 28.9
click at [349, 246] on div "Phone: · < a href = “+27670177668” > </ a > · Mobile: < a href = “+27670177668”…" at bounding box center [410, 275] width 486 height 65
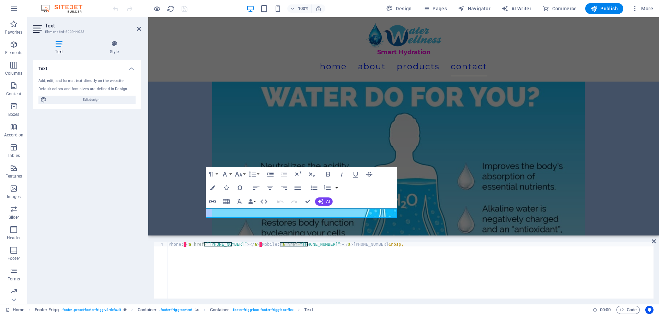
drag, startPoint x: 280, startPoint y: 245, endPoint x: 307, endPoint y: 246, distance: 26.8
click at [307, 246] on div "Phone: · < a href = “+27670177668” > </ a > · Mobile: < a href = “+27670177668”…" at bounding box center [410, 275] width 486 height 65
paste textarea "71 050 5412"
click at [290, 245] on div "Phone: · < a href = “+27670177668” > </ a > · Mobile: < a href = “+2771 050 541…" at bounding box center [410, 275] width 486 height 65
click at [297, 247] on div "Phone: · < a href = “+27670177668” > </ a > · Mobile: < a href = “+2771050 5412…" at bounding box center [410, 275] width 486 height 65
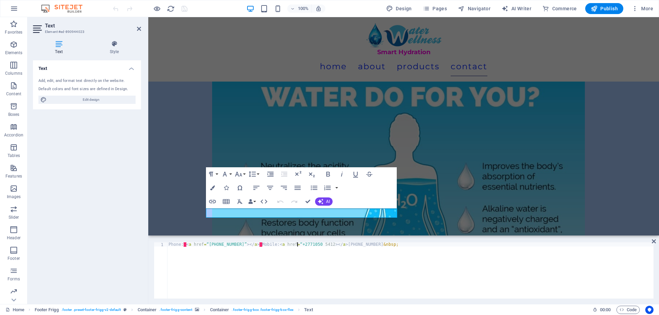
click at [297, 245] on div "Phone: · < a href = “+27670177668” > </ a > · Mobile: < a href = “+2771050 5412…" at bounding box center [410, 275] width 486 height 65
click at [316, 246] on div "Phone: · < a href = “+27670177668” > </ a > · Mobile: < a href = “+27710505412 …" at bounding box center [410, 275] width 486 height 65
drag, startPoint x: 230, startPoint y: 246, endPoint x: 205, endPoint y: 246, distance: 24.7
click at [205, 246] on div "Phone: · < a href = “+27670177668” > </ a > · Mobile: < a href = “+27710505412 …" at bounding box center [410, 275] width 486 height 65
click at [242, 246] on div "Phone: · < a href = “+27670177668” > </ a > · Mobile: < a href = “+27710505412 …" at bounding box center [410, 275] width 486 height 65
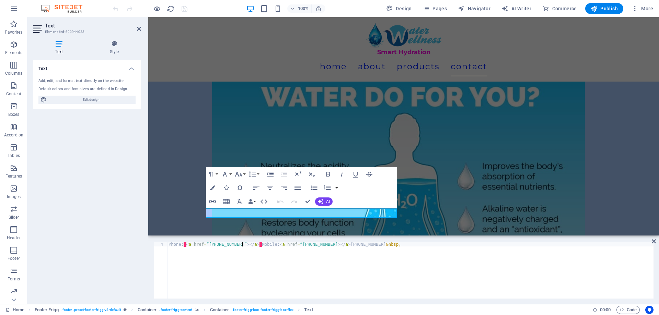
paste textarea "+27670177668"
click at [252, 245] on div "Phone: · < a href = “+27670177668” > </ a > +27670177668 · Mobile: < a href = “…" at bounding box center [410, 275] width 486 height 65
click at [261, 245] on div "Phone: · < a href = “+27670177668” > </ a > +2767 0177668 · Mobile: < a href = …" at bounding box center [410, 275] width 486 height 65
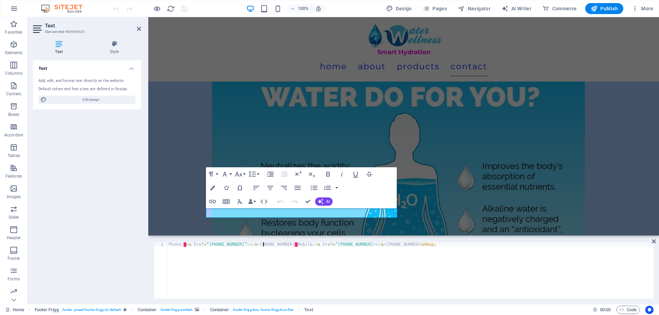
click at [300, 260] on div "Phone: · < a href = “+27670177668” > </ a > +2767 017 7668 · Mobile: < a href =…" at bounding box center [410, 275] width 486 height 65
click at [329, 175] on icon "button" at bounding box center [328, 174] width 8 height 8
click at [325, 270] on div "Phone: · +2767 017 7668 · Mobile:+2771 050 5412 &nbsp;" at bounding box center [410, 275] width 486 height 65
click at [185, 244] on div "Phone: · +2767 017 7668 · Mobile:+2771 050 5412 &nbsp;" at bounding box center [410, 275] width 486 height 65
paste textarea "<a href=“”></a>"
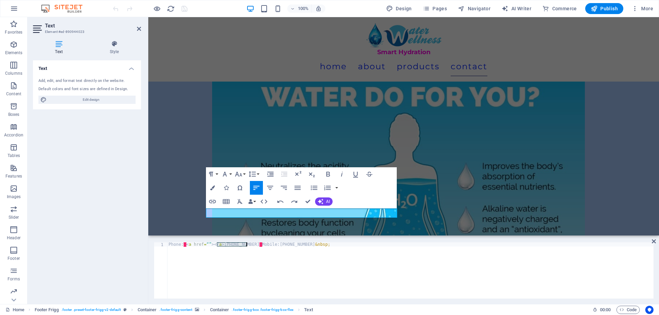
drag, startPoint x: 217, startPoint y: 245, endPoint x: 246, endPoint y: 244, distance: 28.8
click at [246, 244] on div "Phone: · < a href = “” > </ a > +2767 017 7668 · Mobile:+2771 050 5412 &nbsp;" at bounding box center [410, 275] width 486 height 65
click at [204, 245] on div "Phone: · < a href = “” > </ a > +2767 017 7668 · Mobile:+2771 050 5412 &nbsp;" at bounding box center [410, 275] width 486 height 65
paste textarea "[PHONE_NUMBER]"
drag, startPoint x: 214, startPoint y: 245, endPoint x: 220, endPoint y: 250, distance: 7.3
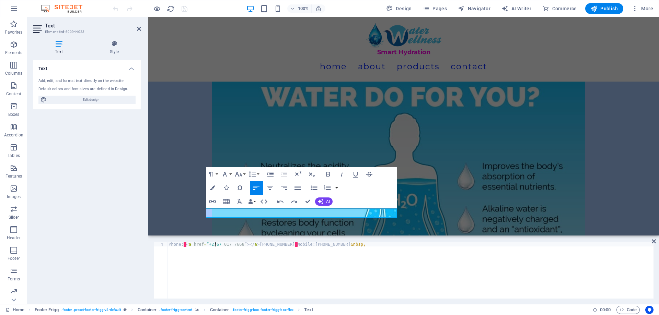
click at [215, 245] on div "Phone: · < a href = “+2767 017 7668 ” > </ a > +2767 017 7668 · Mobile:+2771 05…" at bounding box center [410, 275] width 486 height 65
click at [220, 245] on div "Phone: · < a href = “+2767017 7668 ” > </ a > +2767 017 7668 · Mobile:+2771 050…" at bounding box center [410, 275] width 486 height 65
drag, startPoint x: 205, startPoint y: 245, endPoint x: 229, endPoint y: 245, distance: 24.4
click at [229, 245] on div "Phone: · < a href = “+27670177668” > </ a > +2767 017 7668 · Mobile:+2771 050 5…" at bounding box center [410, 275] width 486 height 65
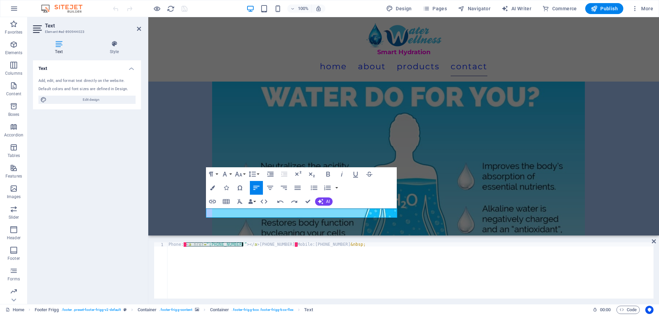
drag, startPoint x: 185, startPoint y: 245, endPoint x: 243, endPoint y: 245, distance: 57.3
click at [243, 245] on div "Phone: · < a href = “+27670177668” > </ a > +2767 017 7668 · Mobile:+2771 050 5…" at bounding box center [410, 275] width 486 height 65
click at [290, 245] on div "Phone: · < a href = “+27670177668” > </ a > +2767 017 7668 · Mobile:+2771 050 5…" at bounding box center [410, 275] width 486 height 65
paste textarea "<a href=“+27670177668”></a>"
drag, startPoint x: 348, startPoint y: 244, endPoint x: 377, endPoint y: 244, distance: 28.8
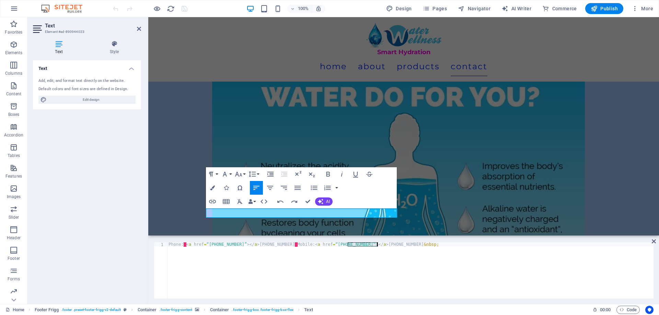
click at [377, 244] on div "Phone: · < a href = “+27670177668” > </ a > +2767 017 7668 · Mobile: < a href =…" at bounding box center [410, 275] width 486 height 65
drag, startPoint x: 310, startPoint y: 244, endPoint x: 335, endPoint y: 245, distance: 24.7
click at [335, 245] on div "Phone: · < a href = “+27670177668” > </ a > +2767 017 7668 · Mobile: < a href =…" at bounding box center [410, 275] width 486 height 65
paste textarea "71 050 5412"
click at [321, 245] on div "Phone: · < a href = “+27670177668” > </ a > +2767 017 7668 · Mobile: < a href =…" at bounding box center [410, 275] width 486 height 65
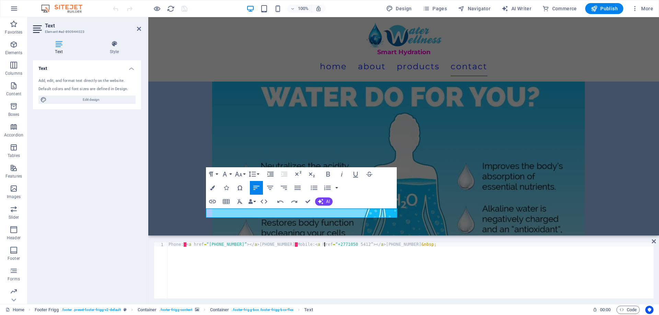
click at [325, 245] on div "Phone: · < a href = “+27670177668” > </ a > +2767 017 7668 · Mobile: < a href =…" at bounding box center [410, 275] width 486 height 65
click at [326, 245] on div "Phone: · < a href = “+27670177668” > </ a > +2767 017 7668 · Mobile: < a href =…" at bounding box center [410, 275] width 486 height 65
type textarea "Phone: ​<a href=“+27670177668”></a>+2767 017 7668​ Mobile:<a href=“+27710505412…"
click at [354, 253] on div "Phone: · < a href = “+27670177668” > </ a > +2767 017 7668 · Mobile: < a href =…" at bounding box center [410, 275] width 486 height 65
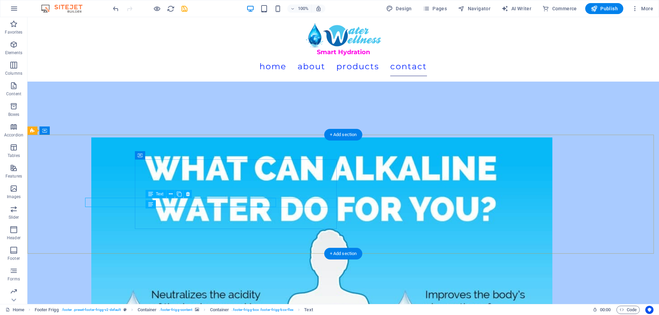
scroll to position [3160, 0]
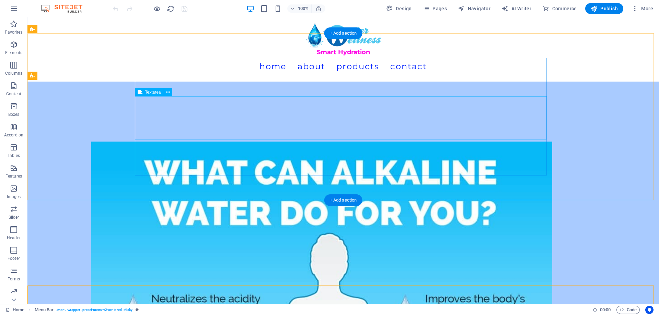
scroll to position [3089, 0]
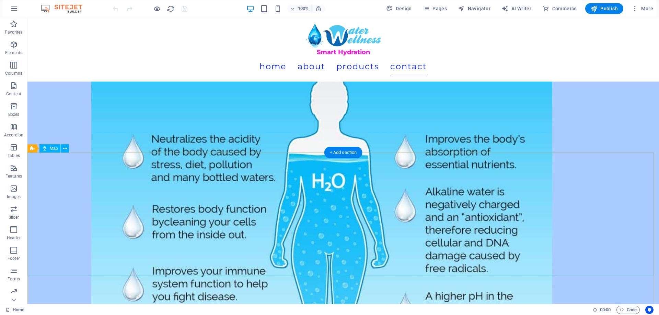
scroll to position [3229, 0]
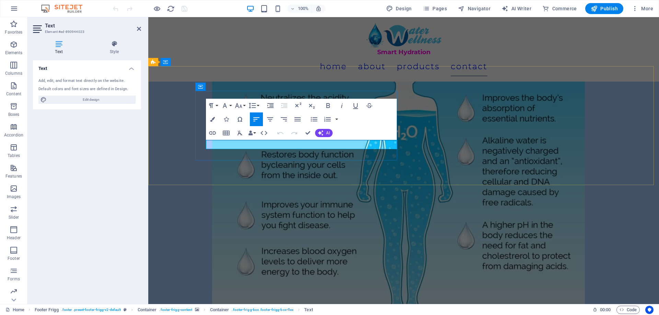
drag, startPoint x: 230, startPoint y: 145, endPoint x: 276, endPoint y: 146, distance: 46.0
click at [215, 135] on icon "button" at bounding box center [212, 132] width 7 height 3
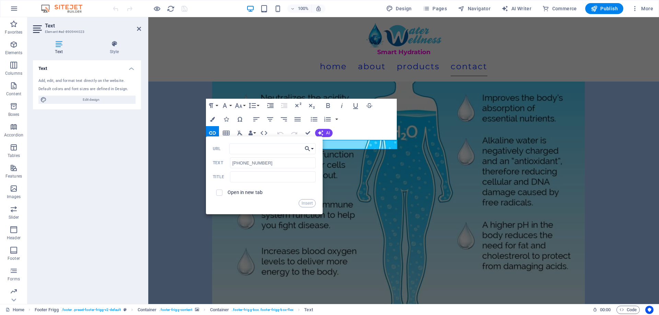
click at [313, 149] on button "Choose Link" at bounding box center [309, 148] width 13 height 11
click at [267, 150] on input "URL" at bounding box center [272, 148] width 86 height 11
click at [265, 131] on icon "button" at bounding box center [264, 133] width 8 height 8
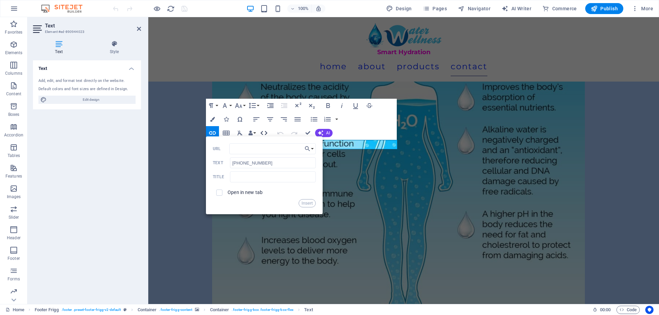
scroll to position [3218, 0]
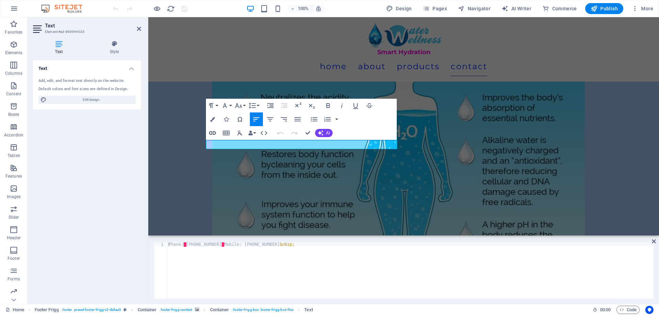
click at [211, 133] on icon "button" at bounding box center [212, 133] width 8 height 8
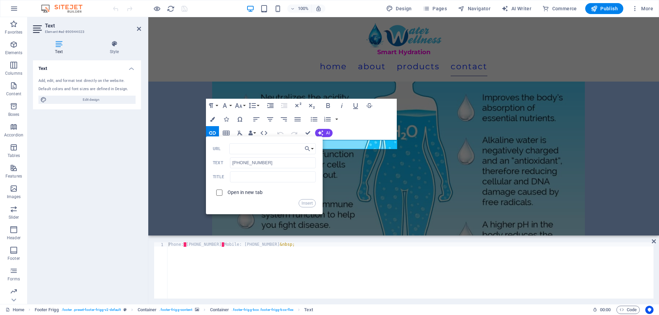
click at [217, 193] on input "checkbox" at bounding box center [218, 192] width 6 height 6
checkbox input "true"
click at [239, 150] on input "URL" at bounding box center [272, 148] width 86 height 11
paste input "<a href="tel:+11234567890">"
click at [259, 148] on input "<a href="tel:+11234567890">" at bounding box center [272, 148] width 86 height 11
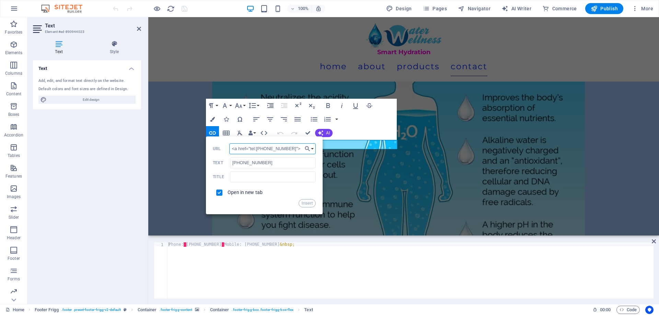
type input "<a href="tel:+27670177668">"
drag, startPoint x: 293, startPoint y: 150, endPoint x: 233, endPoint y: 148, distance: 59.8
click at [233, 148] on input "<a href="tel:+27670177668">" at bounding box center [272, 148] width 86 height 11
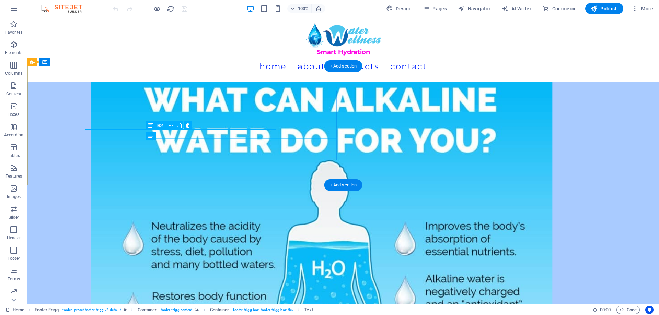
scroll to position [3229, 0]
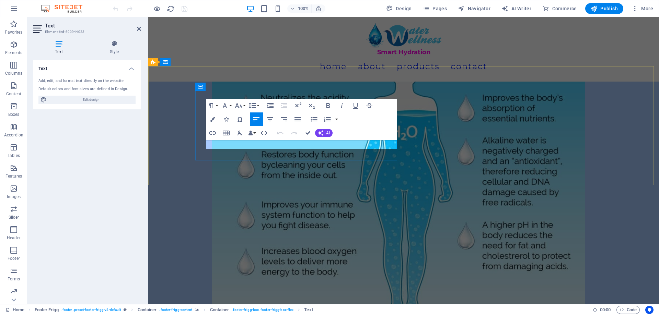
drag, startPoint x: 302, startPoint y: 145, endPoint x: 347, endPoint y: 146, distance: 45.7
drag, startPoint x: 345, startPoint y: 146, endPoint x: 281, endPoint y: 150, distance: 64.4
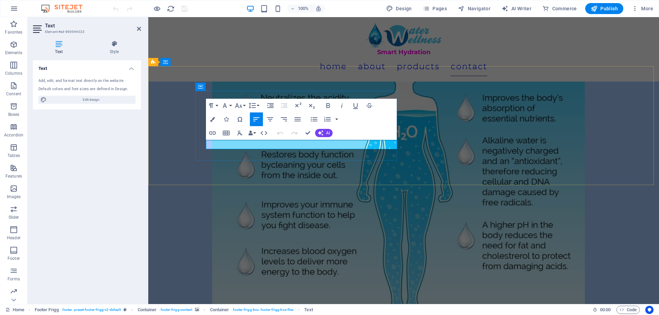
drag, startPoint x: 301, startPoint y: 145, endPoint x: 346, endPoint y: 146, distance: 44.6
click at [213, 132] on icon "button" at bounding box center [212, 133] width 8 height 8
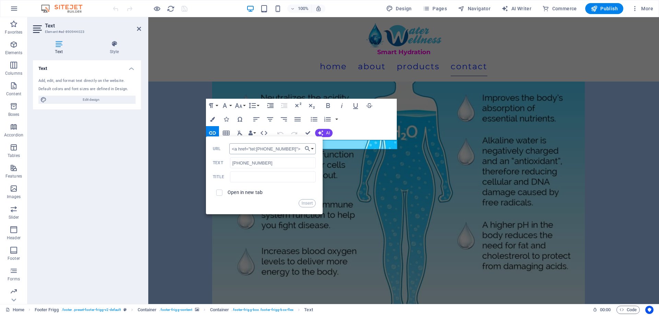
click at [259, 149] on input "<a href="tel:+27670177668">" at bounding box center [272, 148] width 86 height 11
click at [297, 148] on input "<a href="tel:+27710505412">" at bounding box center [272, 148] width 86 height 11
drag, startPoint x: 297, startPoint y: 148, endPoint x: 220, endPoint y: 147, distance: 76.9
click at [220, 147] on div "<a href="tel:+27710505412"> URL" at bounding box center [264, 148] width 103 height 11
type input "<a href="tel:+27710505412">"
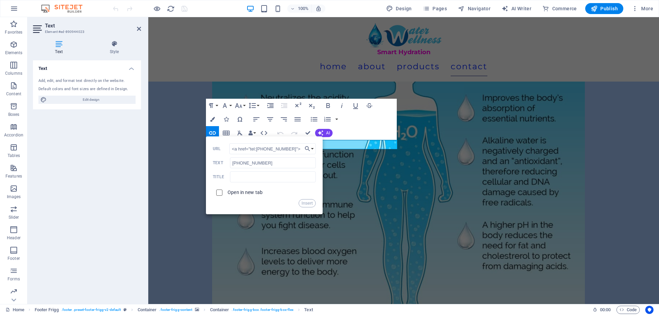
click at [221, 193] on input "checkbox" at bounding box center [218, 192] width 6 height 6
checkbox input "true"
click at [305, 203] on button "Insert" at bounding box center [308, 203] width 18 height 8
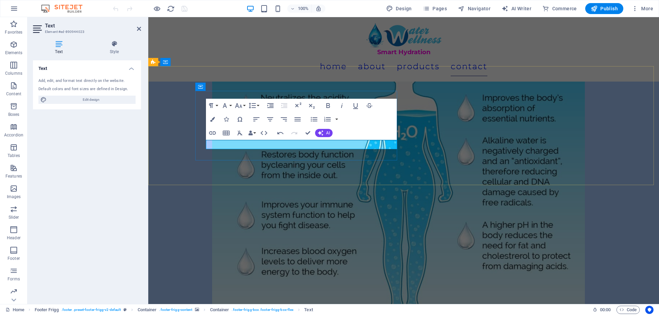
drag, startPoint x: 275, startPoint y: 145, endPoint x: 232, endPoint y: 143, distance: 43.3
click at [262, 135] on icon "button" at bounding box center [264, 133] width 8 height 8
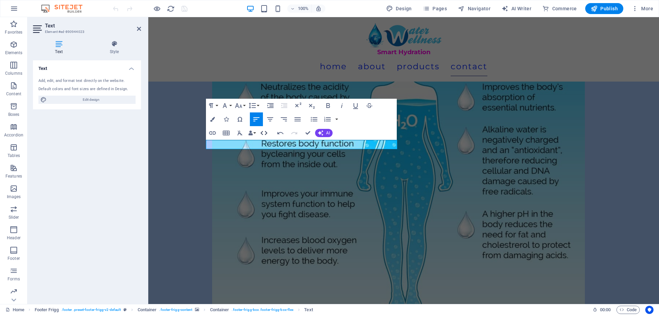
scroll to position [3218, 0]
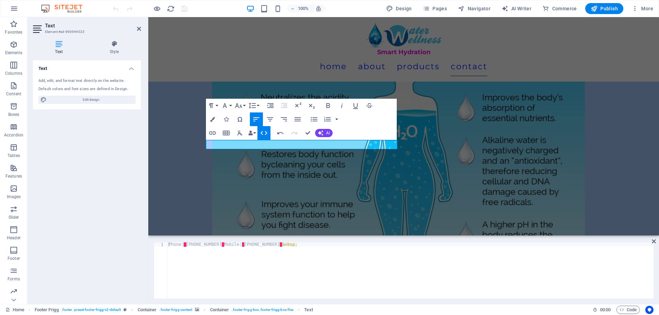
click at [263, 135] on icon "button" at bounding box center [264, 133] width 7 height 4
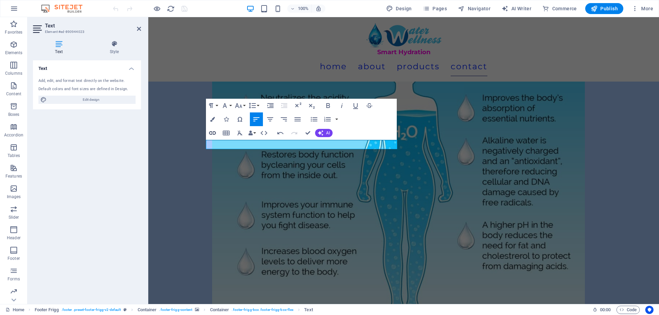
type input "+2767 017 7668"
checkbox input "false"
click at [216, 134] on icon "button" at bounding box center [212, 132] width 7 height 3
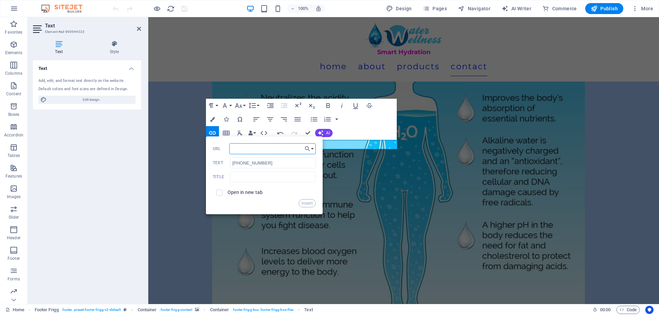
click at [258, 147] on input "URL" at bounding box center [272, 148] width 86 height 11
click at [257, 149] on input "<a href="tel:+27670177668">" at bounding box center [272, 148] width 86 height 11
click at [287, 148] on input "<a href="tel:+27670177668">" at bounding box center [272, 148] width 86 height 11
drag, startPoint x: 293, startPoint y: 150, endPoint x: 232, endPoint y: 153, distance: 60.8
click at [229, 152] on div "<a href="tel:+27670177668"> URL" at bounding box center [264, 148] width 103 height 11
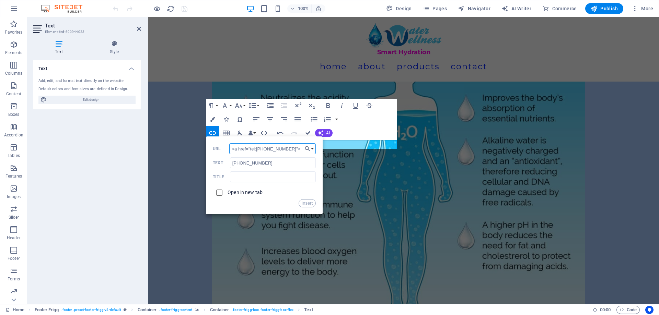
type input "<a href="tel:+27670177668">"
click at [221, 191] on input "checkbox" at bounding box center [218, 192] width 6 height 6
checkbox input "true"
drag, startPoint x: 307, startPoint y: 203, endPoint x: 158, endPoint y: 186, distance: 149.3
click at [307, 203] on button "Insert" at bounding box center [308, 203] width 18 height 8
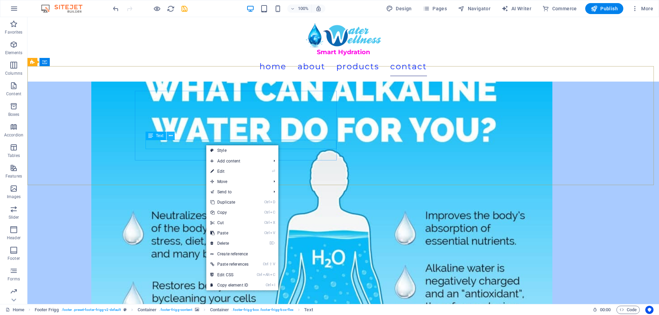
click at [171, 138] on icon at bounding box center [171, 135] width 4 height 7
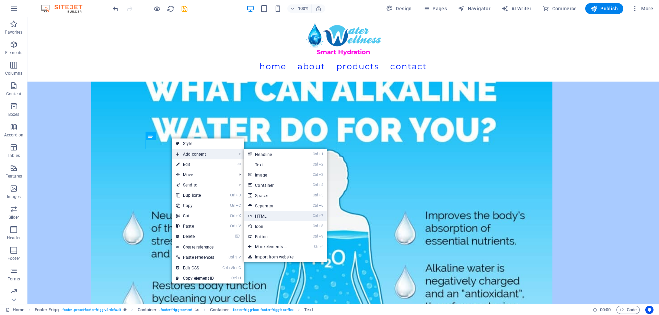
click at [267, 214] on link "Ctrl 7 HTML" at bounding box center [272, 216] width 57 height 10
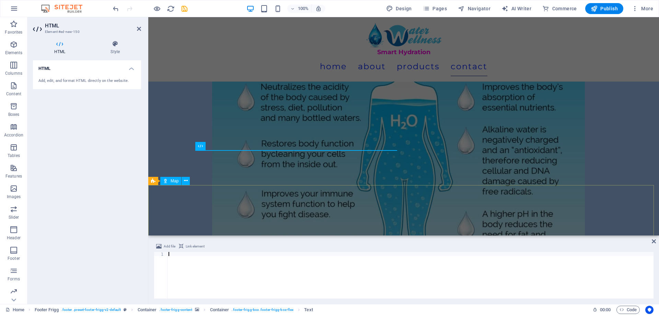
scroll to position [3218, 0]
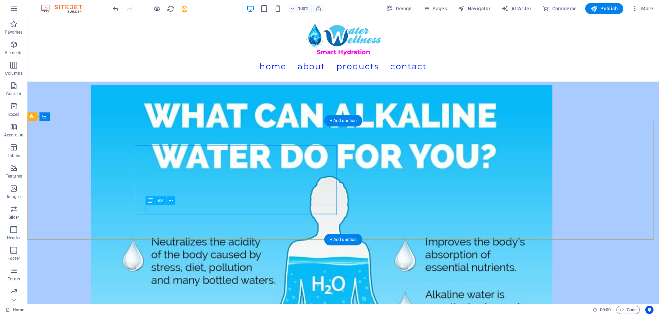
scroll to position [3126, 0]
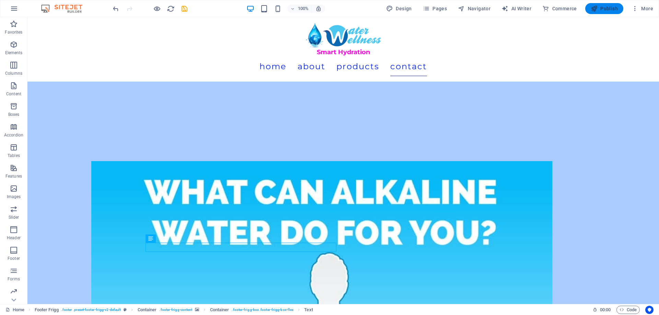
click at [609, 9] on span "Publish" at bounding box center [604, 8] width 27 height 7
checkbox input "false"
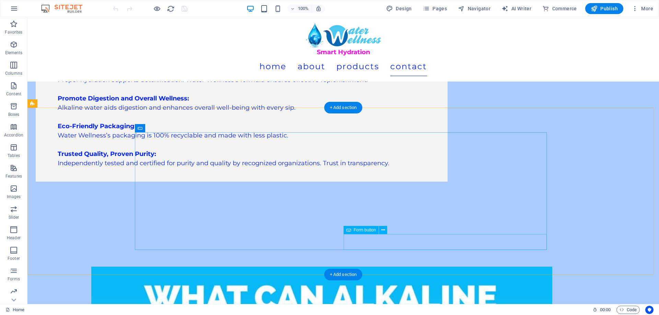
scroll to position [3192, 0]
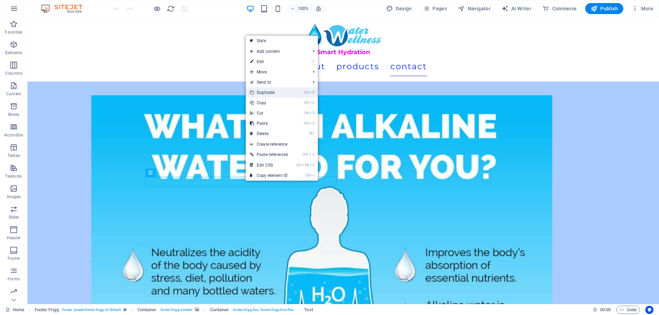
click at [266, 92] on link "Ctrl D Duplicate" at bounding box center [269, 93] width 46 height 10
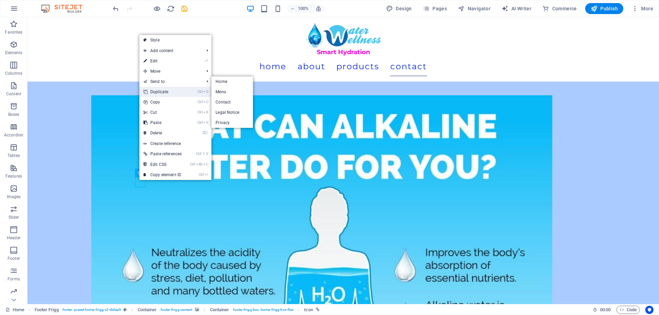
click at [164, 93] on link "Ctrl D Duplicate" at bounding box center [162, 92] width 46 height 10
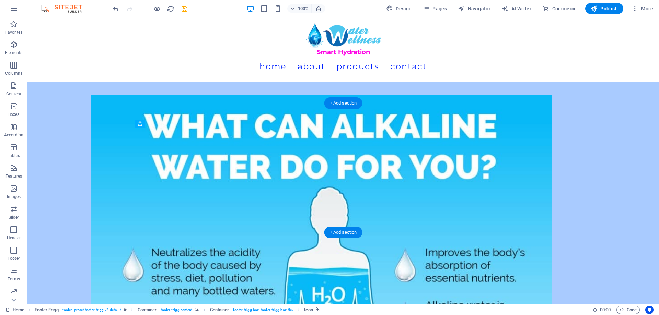
drag, startPoint x: 239, startPoint y: 184, endPoint x: 140, endPoint y: 191, distance: 98.8
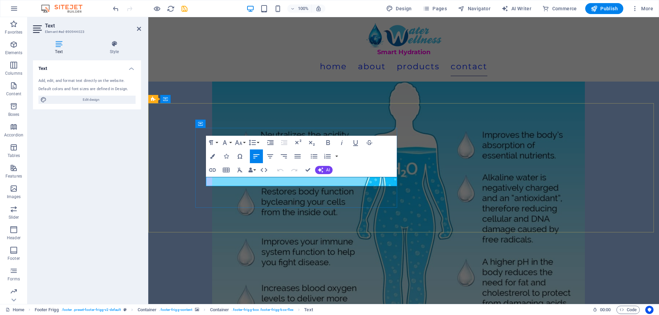
drag, startPoint x: 278, startPoint y: 182, endPoint x: 347, endPoint y: 183, distance: 69.3
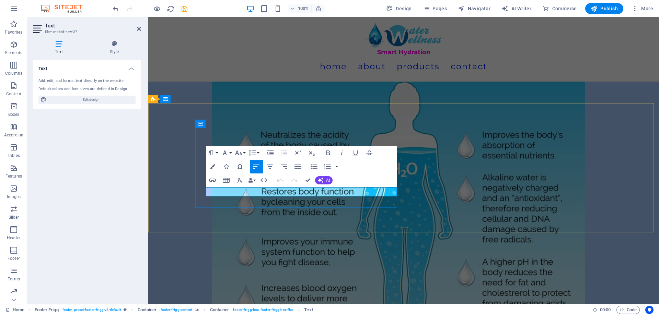
drag, startPoint x: 278, startPoint y: 191, endPoint x: 206, endPoint y: 192, distance: 72.8
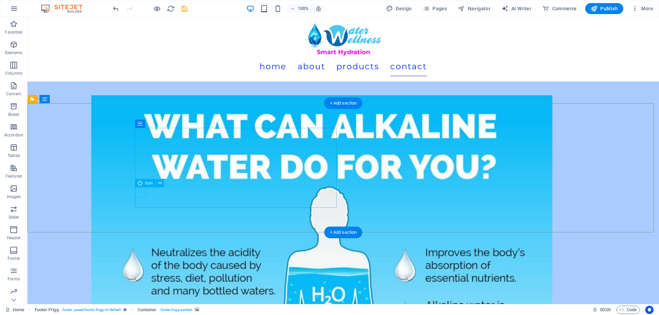
select select "xMidYMid"
select select "px"
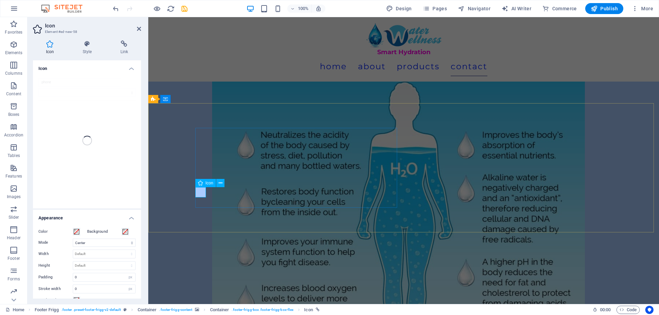
click at [209, 183] on span "Icon" at bounding box center [210, 183] width 8 height 4
click at [222, 185] on button at bounding box center [220, 183] width 8 height 8
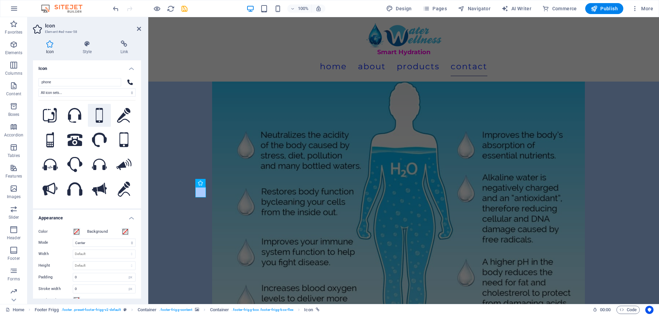
click at [99, 119] on icon at bounding box center [99, 115] width 7 height 15
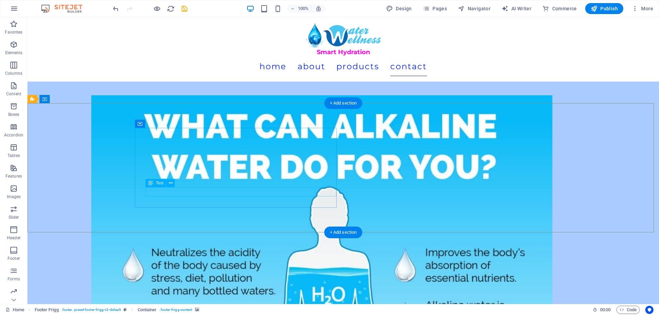
drag, startPoint x: 218, startPoint y: 203, endPoint x: 233, endPoint y: 198, distance: 16.2
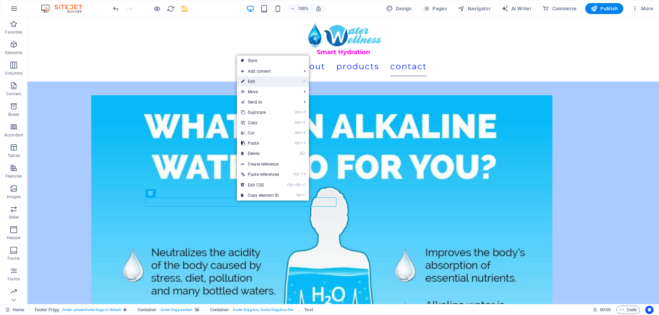
click at [274, 83] on link "⏎ Edit" at bounding box center [260, 82] width 46 height 10
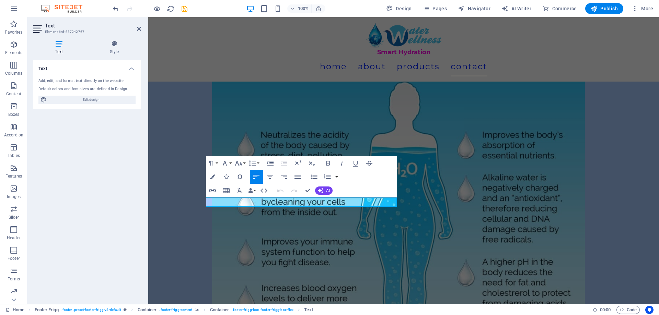
click at [115, 38] on div "Text Style Text Add, edit, and format text directly on the website. Default col…" at bounding box center [86, 169] width 119 height 269
click at [113, 42] on icon at bounding box center [115, 44] width 54 height 7
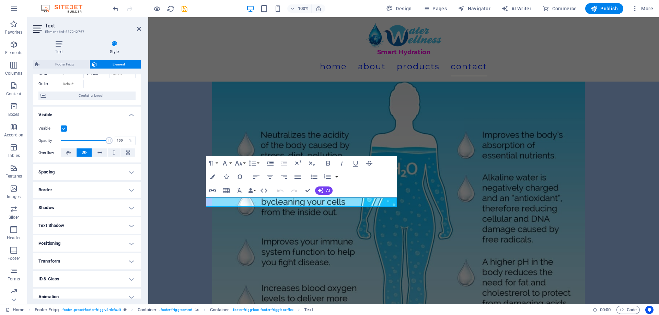
scroll to position [66, 0]
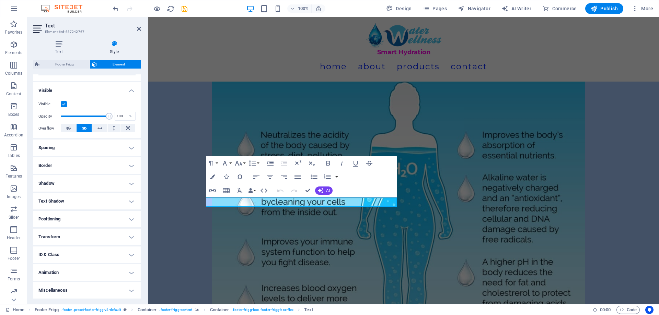
click at [84, 290] on h4 "Miscellaneous" at bounding box center [87, 290] width 108 height 16
click at [212, 192] on icon "button" at bounding box center [212, 190] width 7 height 3
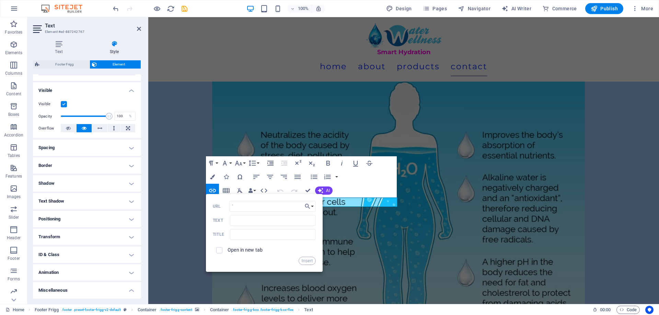
type input "`"
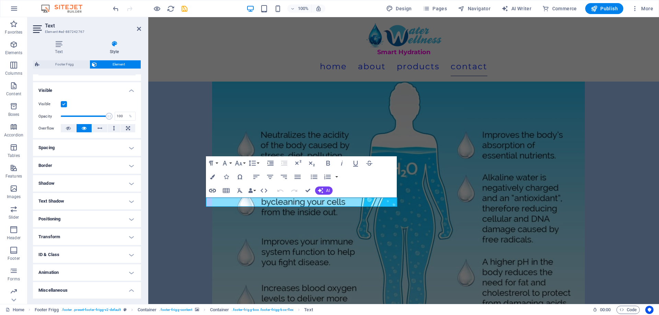
click at [212, 193] on icon "button" at bounding box center [212, 191] width 8 height 8
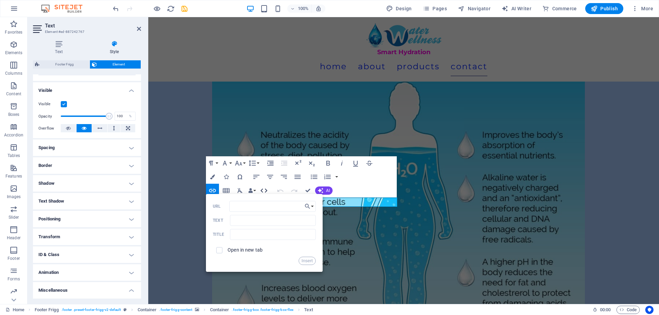
click at [262, 188] on icon "button" at bounding box center [264, 191] width 8 height 8
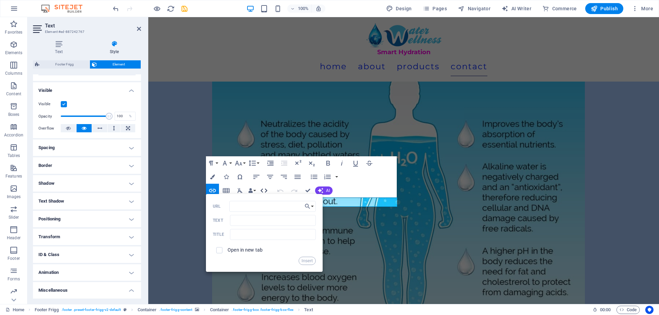
scroll to position [3181, 0]
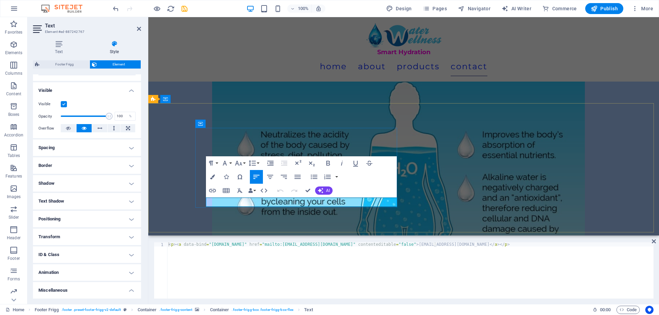
drag, startPoint x: 260, startPoint y: 202, endPoint x: 394, endPoint y: 203, distance: 134.2
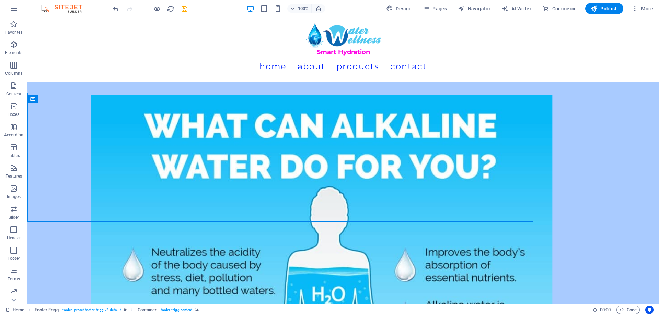
scroll to position [3192, 0]
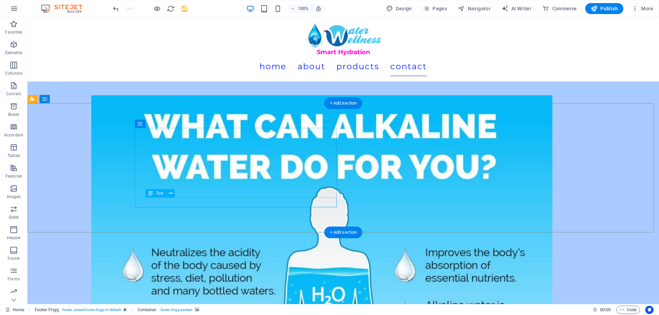
click at [171, 185] on icon at bounding box center [171, 183] width 4 height 7
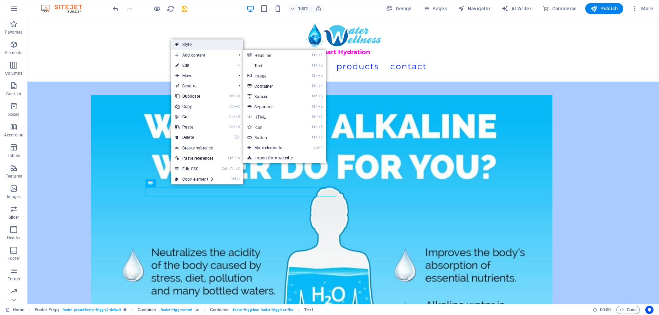
click at [207, 46] on link "Style" at bounding box center [207, 44] width 72 height 10
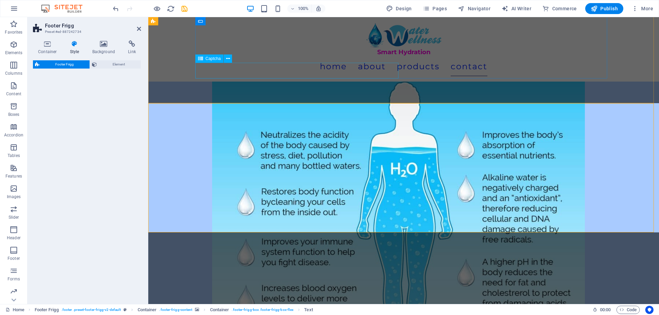
select select "rem"
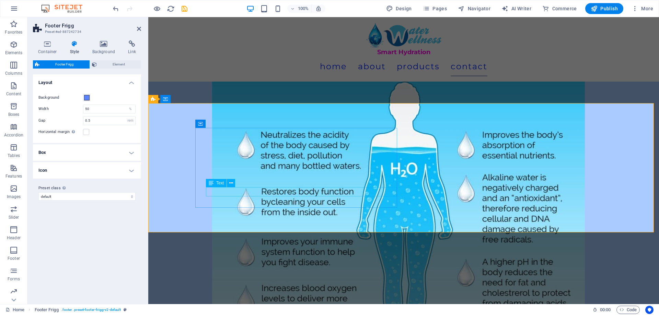
click at [132, 47] on icon at bounding box center [132, 44] width 18 height 7
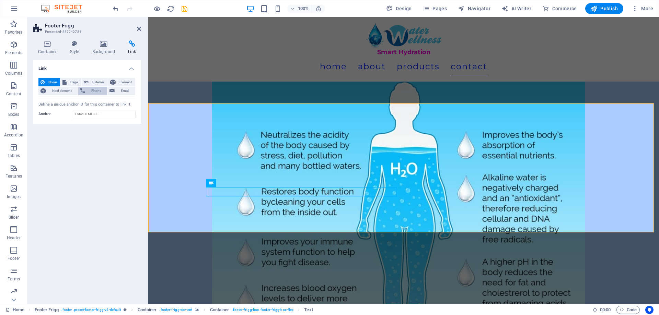
click at [100, 92] on span "Phone" at bounding box center [96, 91] width 18 height 8
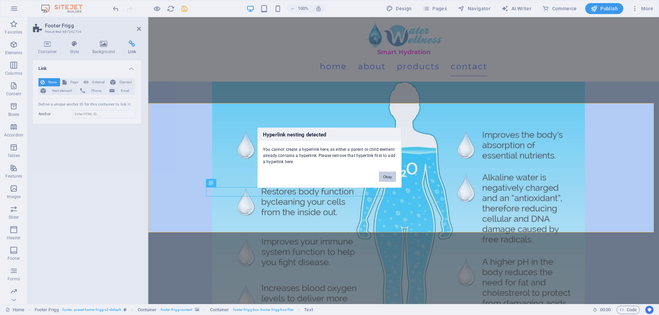
click at [390, 175] on button "Okay" at bounding box center [387, 177] width 17 height 10
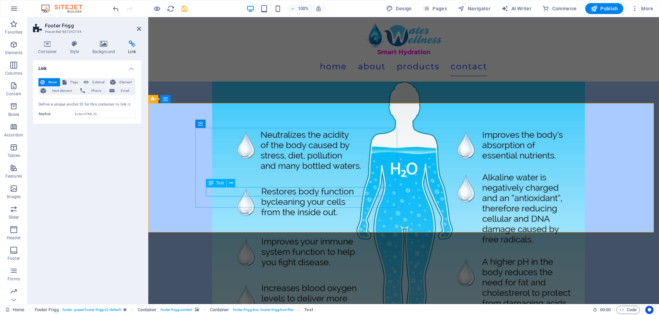
drag, startPoint x: 294, startPoint y: 197, endPoint x: 416, endPoint y: 200, distance: 121.5
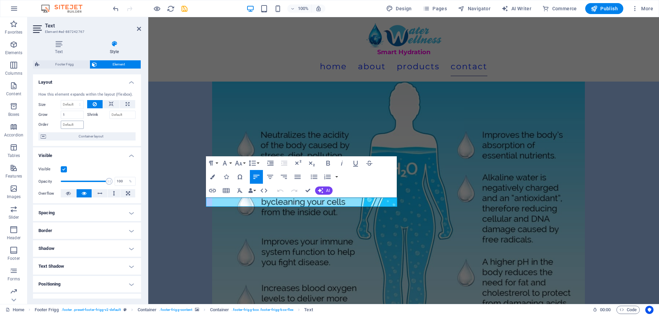
scroll to position [0, 0]
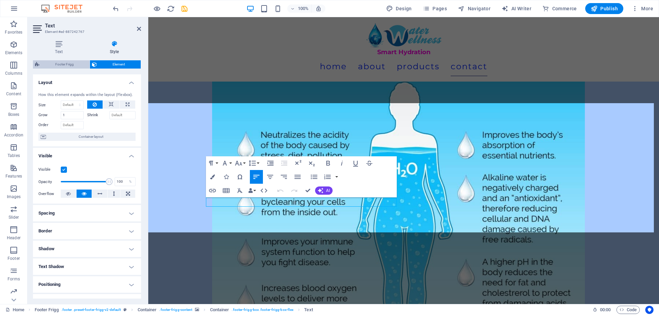
click at [67, 62] on span "Footer Frigg" at bounding box center [65, 64] width 46 height 8
select select "rem"
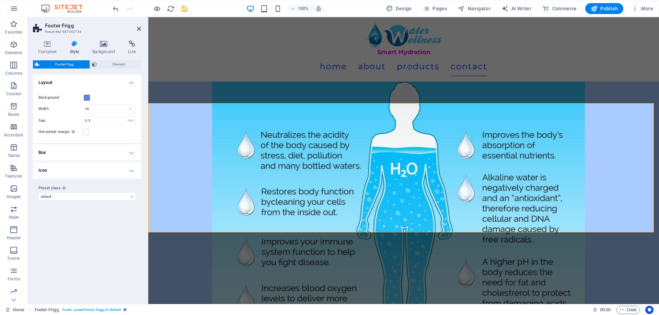
click at [132, 154] on h4 "Box" at bounding box center [87, 153] width 108 height 16
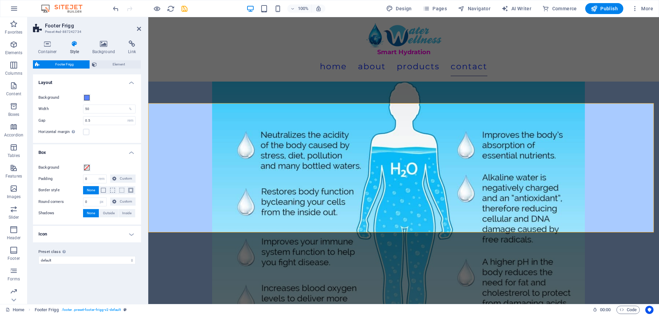
click at [128, 232] on h4 "Icon" at bounding box center [87, 234] width 108 height 16
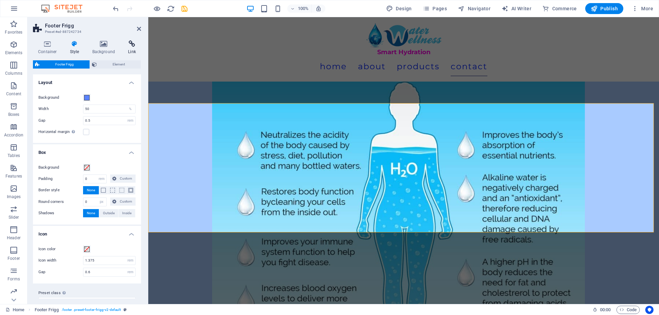
click at [130, 49] on h4 "Link" at bounding box center [132, 48] width 18 height 14
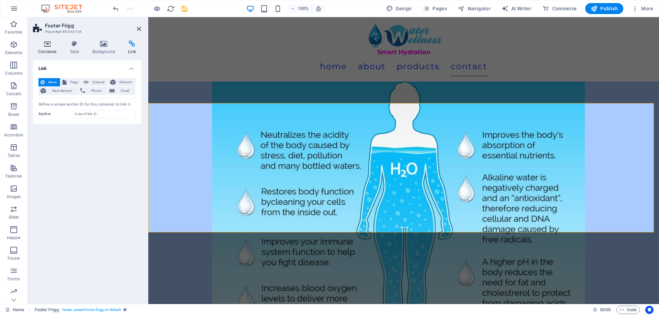
click at [51, 45] on icon at bounding box center [47, 44] width 29 height 7
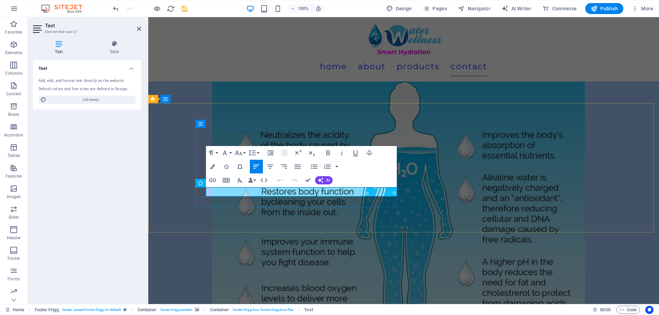
drag, startPoint x: 278, startPoint y: 192, endPoint x: 205, endPoint y: 195, distance: 73.5
click at [114, 98] on span "Edit design" at bounding box center [91, 100] width 85 height 8
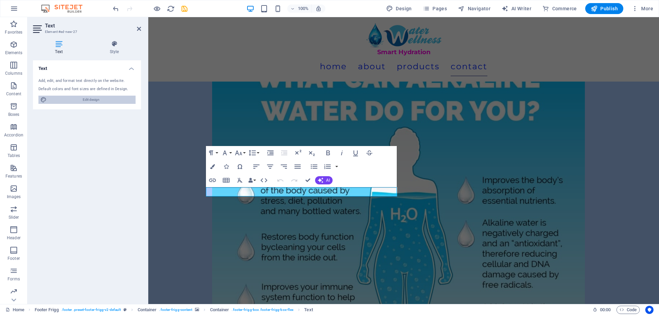
select select "700"
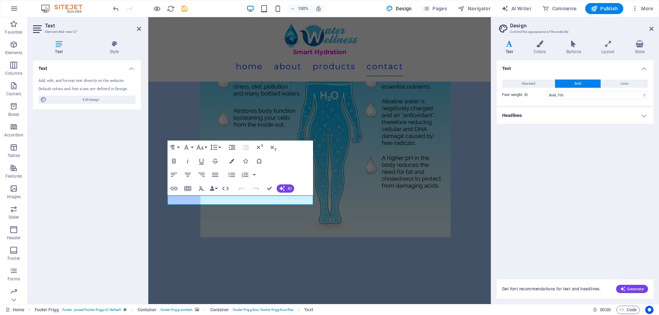
scroll to position [3250, 0]
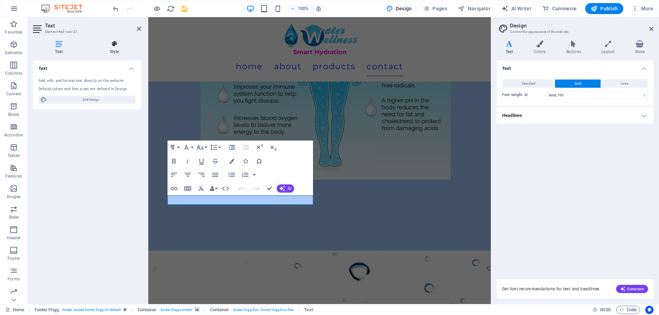
click at [118, 50] on h4 "Style" at bounding box center [115, 48] width 54 height 14
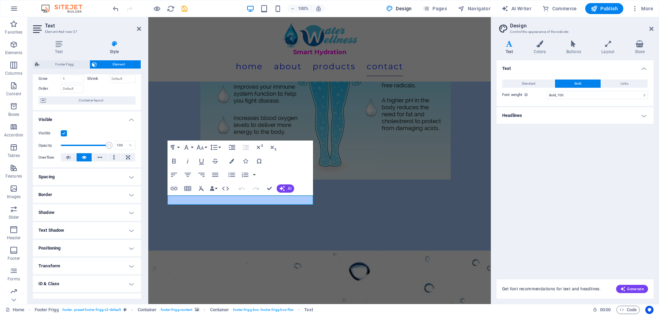
scroll to position [66, 0]
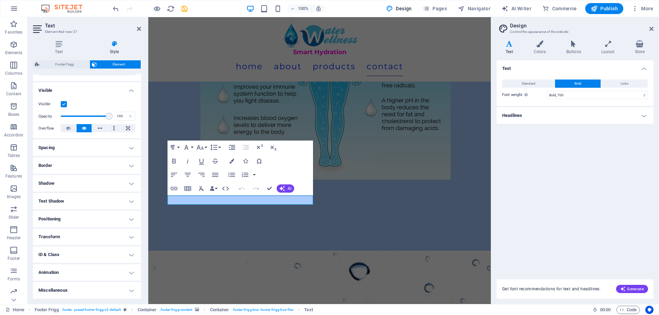
click at [131, 90] on h4 "Visible" at bounding box center [87, 88] width 108 height 12
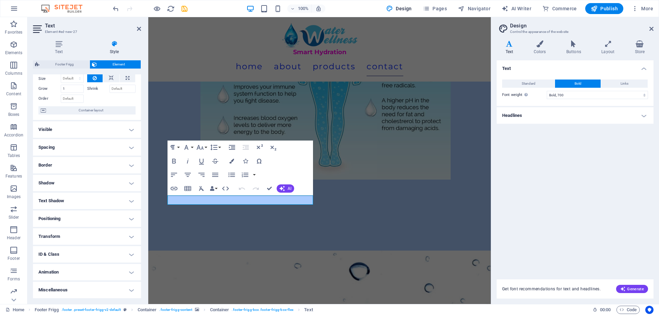
scroll to position [26, 0]
click at [59, 238] on h4 "Transform" at bounding box center [87, 237] width 108 height 16
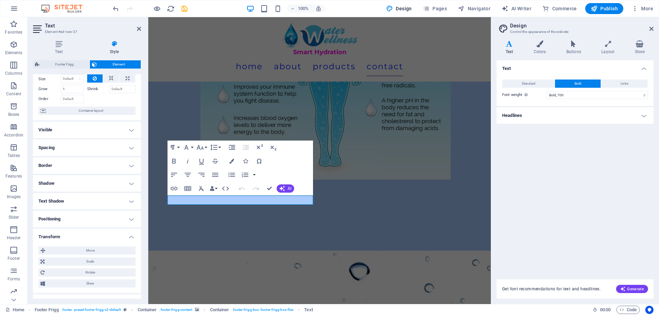
click at [59, 238] on h4 "Transform" at bounding box center [87, 235] width 108 height 12
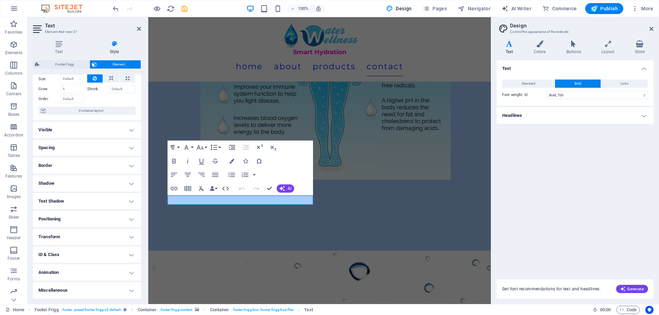
click at [61, 251] on h4 "ID & Class" at bounding box center [87, 255] width 108 height 16
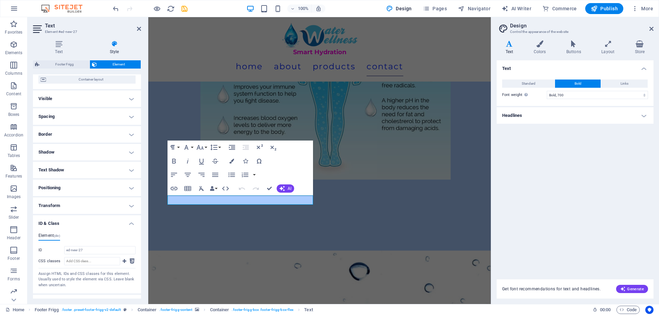
scroll to position [88, 0]
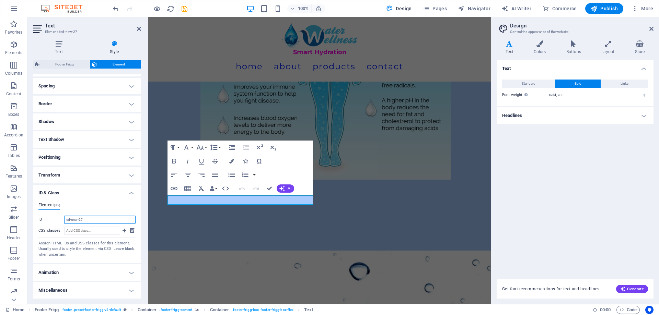
click at [86, 221] on input "ed-new-27" at bounding box center [99, 220] width 71 height 8
click at [123, 232] on icon at bounding box center [125, 231] width 4 height 8
click at [124, 231] on icon at bounding box center [125, 231] width 4 height 8
click at [70, 293] on h4 "Miscellaneous" at bounding box center [87, 290] width 108 height 16
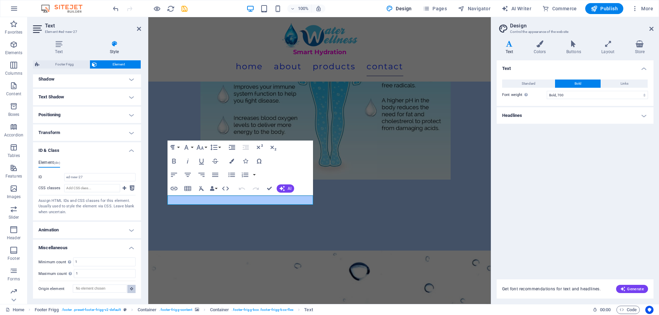
scroll to position [3204, 0]
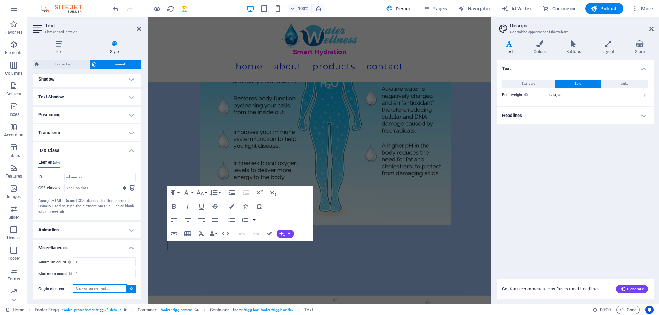
click at [113, 289] on input "Origin element" at bounding box center [100, 289] width 54 height 8
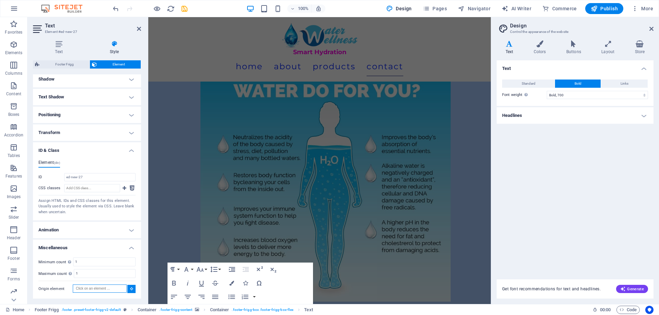
scroll to position [3114, 0]
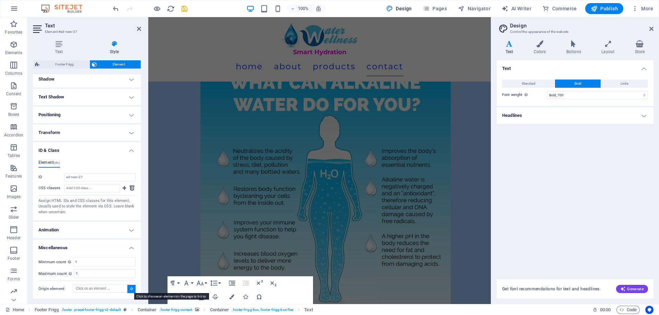
click at [130, 288] on icon at bounding box center [131, 288] width 3 height 3
click at [121, 289] on input "Origin element" at bounding box center [100, 289] width 54 height 8
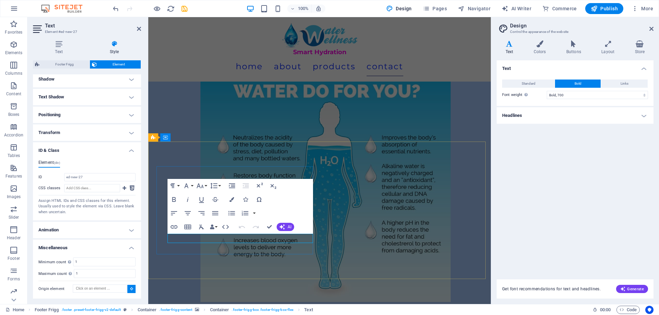
scroll to position [3229, 0]
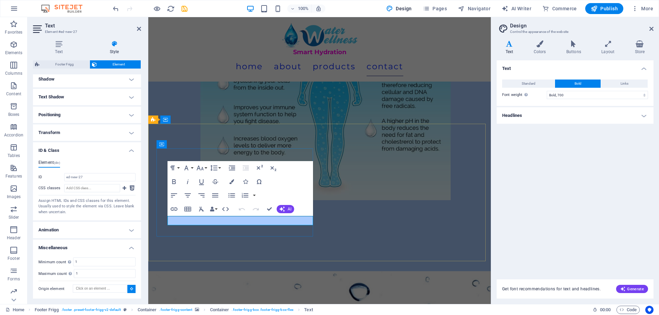
type input "#ed-new-27"
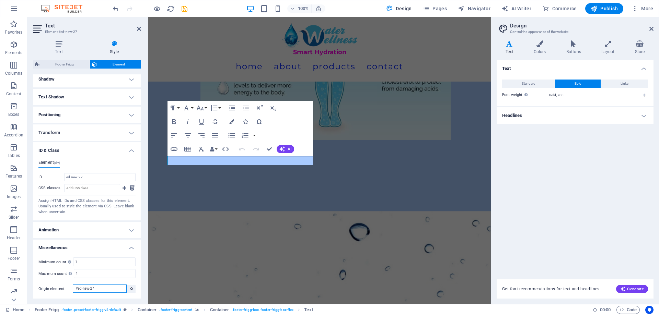
drag, startPoint x: 96, startPoint y: 290, endPoint x: 55, endPoint y: 287, distance: 42.0
click at [55, 287] on div "Origin element #ed-new-27" at bounding box center [86, 289] width 97 height 9
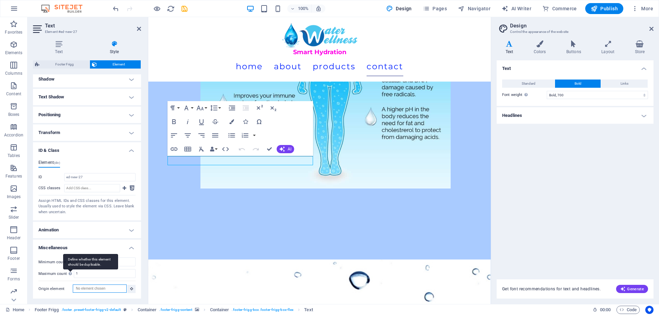
scroll to position [3289, 0]
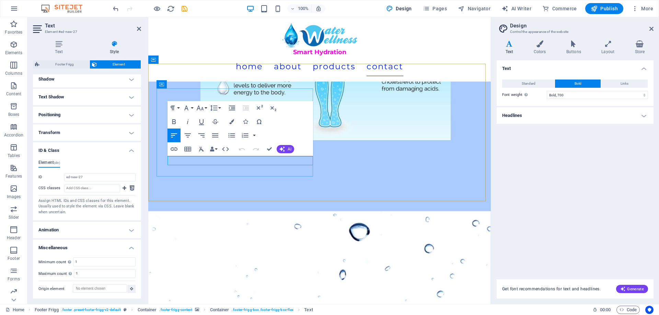
drag, startPoint x: 236, startPoint y: 160, endPoint x: 168, endPoint y: 158, distance: 68.7
click at [174, 150] on icon "button" at bounding box center [174, 149] width 8 height 8
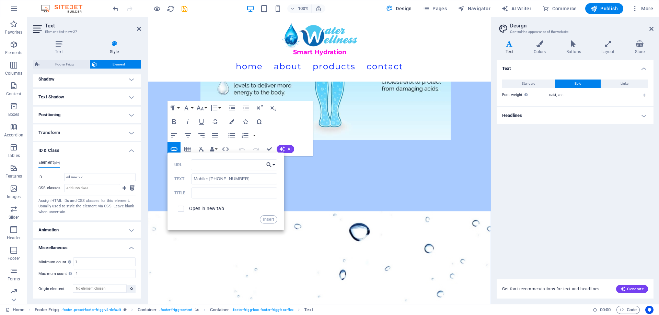
click at [274, 166] on button "Choose Link" at bounding box center [270, 165] width 13 height 11
drag, startPoint x: 274, startPoint y: 166, endPoint x: 259, endPoint y: 229, distance: 64.3
click at [263, 153] on div "Back Choose Link Home Menu Contact Legal Notice Privacy Choose file ..." at bounding box center [225, 153] width 117 height 0
click at [258, 230] on p "Choose file ..." at bounding box center [250, 228] width 39 height 10
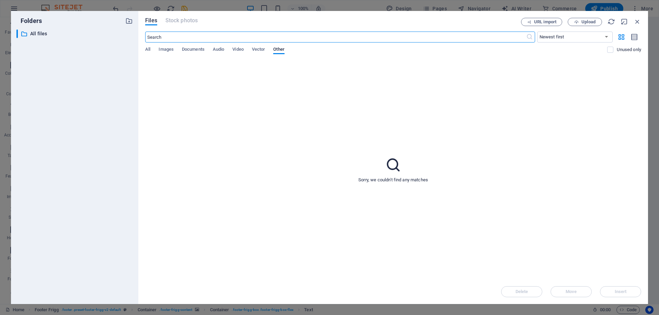
scroll to position [3381, 0]
click at [638, 23] on icon "button" at bounding box center [638, 22] width 8 height 8
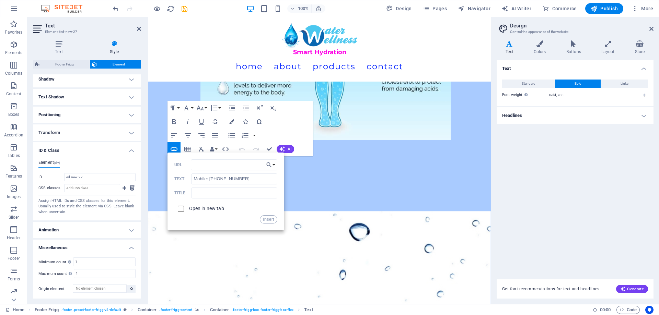
click at [180, 209] on input "checkbox" at bounding box center [180, 208] width 6 height 6
checkbox input "true"
click at [210, 166] on input "URL" at bounding box center [234, 165] width 86 height 11
click at [224, 147] on icon "button" at bounding box center [225, 149] width 8 height 8
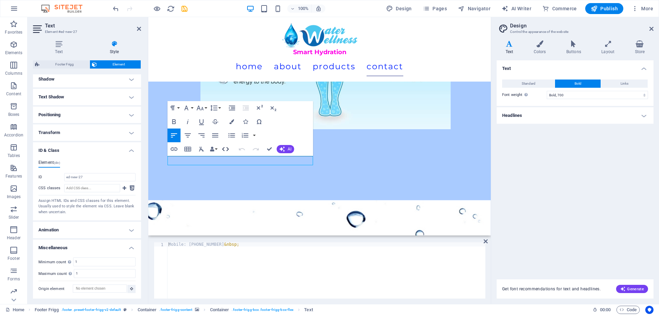
scroll to position [3278, 0]
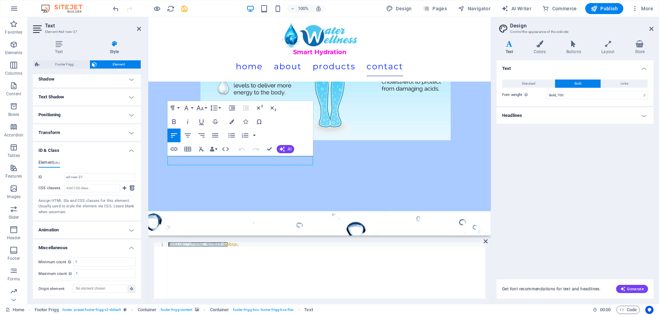
drag, startPoint x: 237, startPoint y: 246, endPoint x: 167, endPoint y: 243, distance: 69.7
click at [167, 243] on div "Mobile: +2771 050 5412&nbsp; 1 Mobile: +2771 050 5412 &nbsp; הההההההההההההההההה…" at bounding box center [320, 271] width 332 height 56
paste textarea "<a href="tel:+11234567890">Call Us (123-456-7890)</a>"
drag, startPoint x: 169, startPoint y: 245, endPoint x: 227, endPoint y: 250, distance: 58.2
click at [227, 250] on div "Mobile: +2771 050 5412 &nbsp;" at bounding box center [326, 275] width 318 height 65
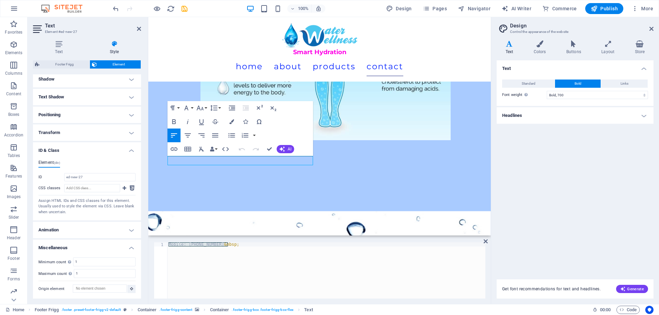
click at [241, 243] on div "Mobile: +2771 050 5412 &nbsp;" at bounding box center [326, 271] width 318 height 56
drag, startPoint x: 225, startPoint y: 247, endPoint x: 146, endPoint y: 239, distance: 79.7
click at [146, 239] on div "Text Element #ed-new-27 Text Style Text Add, edit, and format text directly on …" at bounding box center [258, 160] width 463 height 287
paste textarea "<a href="tel:+27710505412">Mobile (+2771050541)</a>"
drag, startPoint x: 277, startPoint y: 245, endPoint x: 360, endPoint y: 251, distance: 83.2
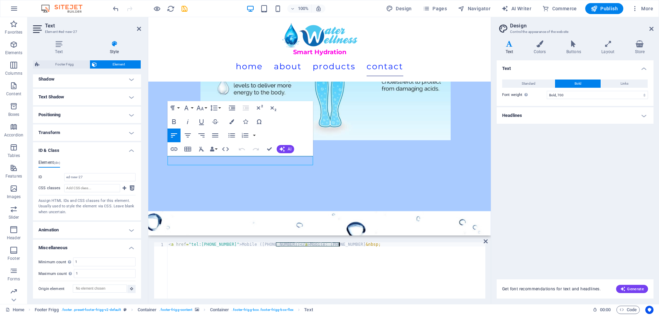
click at [360, 251] on div "< a href = "tel:+27710505412" > Mobile (+2771050541) </ a > Mobile: +2771 050 5…" at bounding box center [326, 275] width 318 height 65
click at [280, 247] on div "< a href = "tel:+27710505412" > Mobile (+2771050541) </ a > Mobile: +2771 050 5…" at bounding box center [326, 271] width 318 height 56
click at [278, 246] on div "< a href = "tel:+27710505412" > Mobile (+2771050541) </ a > Mobile: +2771 050 5…" at bounding box center [326, 275] width 318 height 65
click at [276, 246] on div "< a href = "tel:+27710505412" > Mobile (+2771050541) </ a > Mobile: +2771 050 5…" at bounding box center [326, 275] width 318 height 65
click at [225, 245] on div "< a href = "tel:+27710505412" > Mobile (+2771050541) </ a > Mobile: +2771 050 5…" at bounding box center [326, 275] width 318 height 65
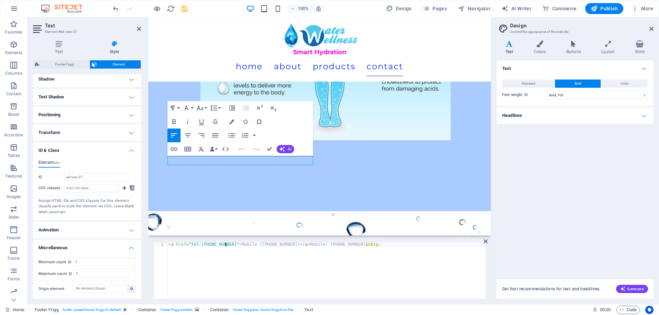
click at [281, 246] on div "< a href = "tel:+27710505412" > Mobile (+2771050541) </ a > Mobile: +2771 050 5…" at bounding box center [326, 275] width 318 height 65
click at [266, 245] on div "< a href = "tel:+27710505412" > Mobile (+2771050541) </ a > &nbsp;" at bounding box center [326, 275] width 318 height 65
click at [241, 245] on div "< a href = "tel:+27710505412" > Mobile (+2771050541 </ a > &nbsp;" at bounding box center [326, 275] width 318 height 65
click at [249, 245] on div "< a href = "tel:+27710505412" > Mobile +2771050541 </ a > &nbsp;" at bounding box center [326, 275] width 318 height 65
click at [251, 245] on div "< a href = "tel:+27710505412" > Mobile +2771050541 </ a > &nbsp;" at bounding box center [326, 275] width 318 height 65
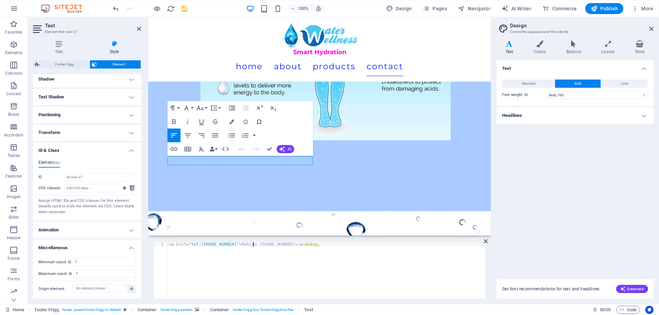
scroll to position [0, 7]
click at [259, 246] on div "< a href = "tel:+27710505412" > Mobile +2771 050541 </ a > &nbsp;" at bounding box center [326, 275] width 318 height 65
type textarea "<a href="tel:+27710505412">Mobile +2771 050 541</a>&nbsp;"
drag, startPoint x: 294, startPoint y: 245, endPoint x: 170, endPoint y: 240, distance: 124.0
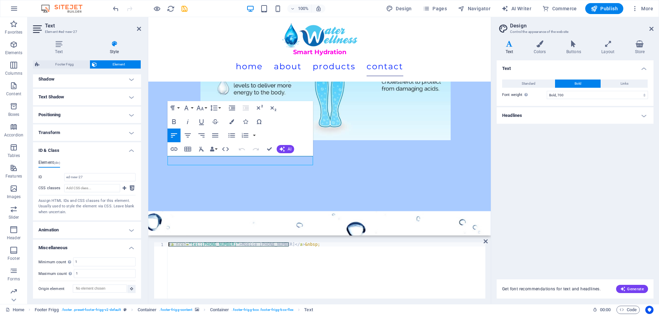
click at [170, 240] on div "<a href="tel:+27710505412">Mobile +2771 050 541</a>&nbsp; 1 < a href = "tel:+27…" at bounding box center [319, 270] width 343 height 67
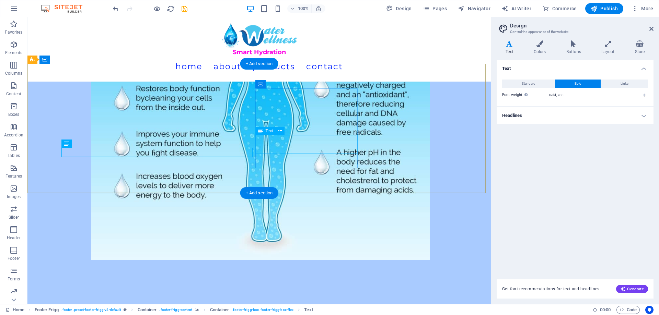
scroll to position [3232, 0]
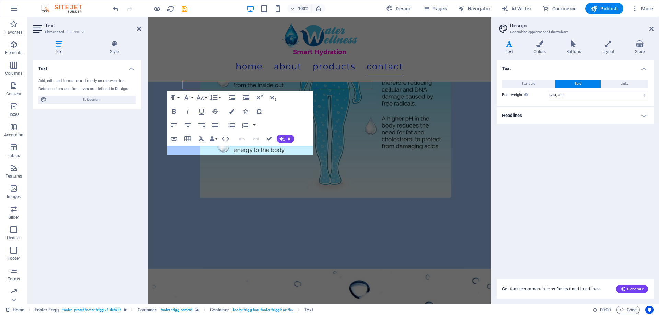
scroll to position [3289, 0]
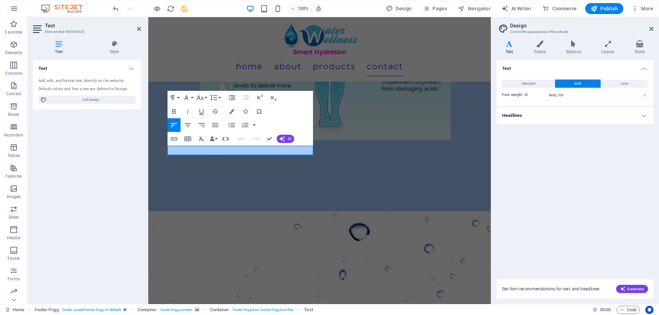
click at [228, 140] on icon "button" at bounding box center [225, 139] width 8 height 8
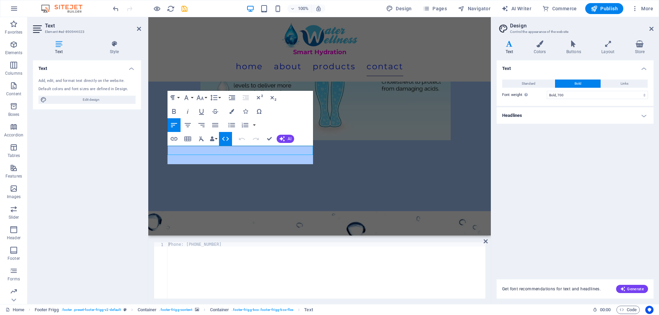
scroll to position [239, 1]
drag, startPoint x: 303, startPoint y: 252, endPoint x: 306, endPoint y: 250, distance: 3.9
click at [303, 252] on div "&lt; a href="tel:+27710505412" &gt; Mobile +2771 050 541 &lt; /a &gt;&amp; nbsp…" at bounding box center [326, 275] width 318 height 65
paste textarea "<a href="tel:+27670177668">Mobile +2767 017 7668</a>"
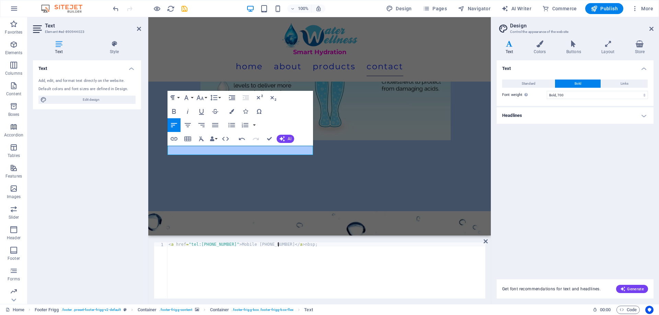
click at [278, 245] on div "< a href = "tel:+27670177668" > Mobile +2767 017 7668 </ a > nbsp;" at bounding box center [326, 275] width 318 height 65
type textarea "<a href="tel:+27670177668">Mobile +2767 017 7668</a>"
click at [276, 266] on div "< a href = "tel:+27670177668" > Mobile +2767 017 7668 </ a >" at bounding box center [326, 275] width 318 height 65
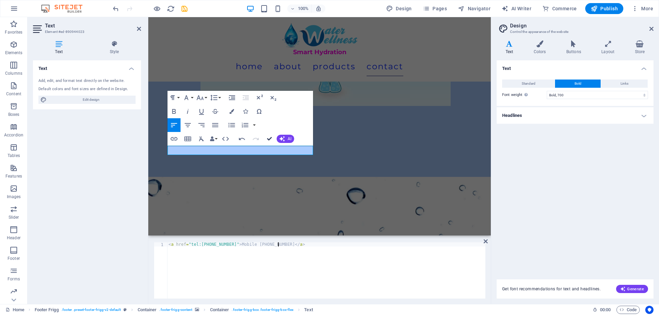
scroll to position [3232, 0]
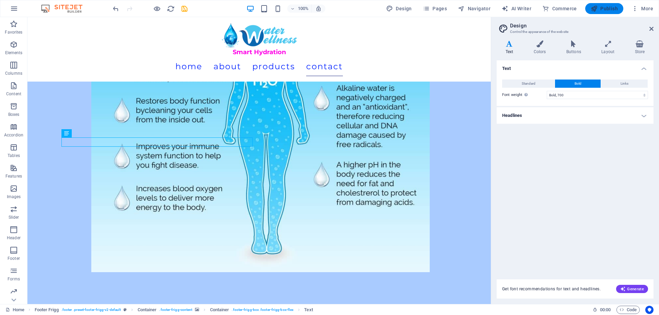
click at [604, 10] on span "Publish" at bounding box center [604, 8] width 27 height 7
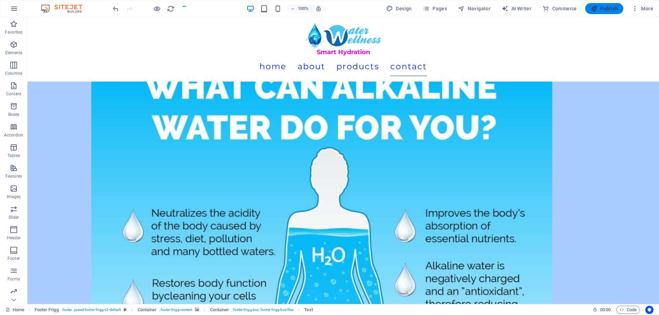
checkbox input "false"
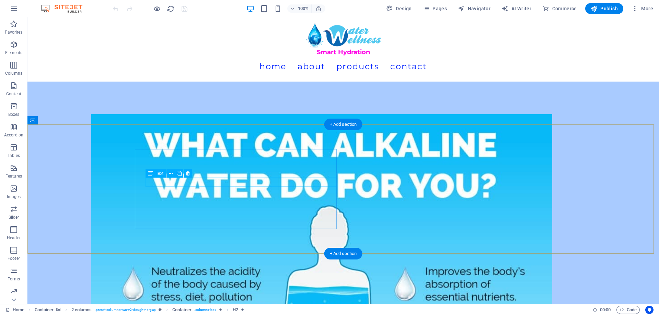
scroll to position [3171, 0]
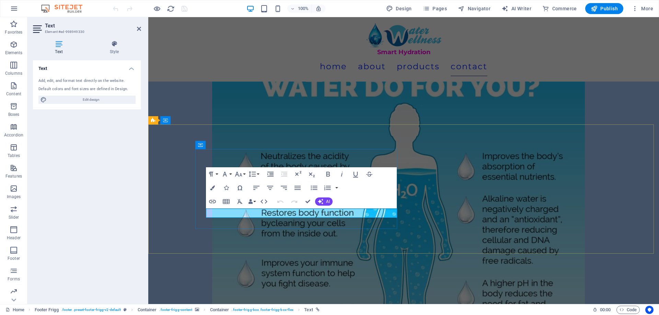
click at [261, 205] on icon "button" at bounding box center [264, 202] width 8 height 8
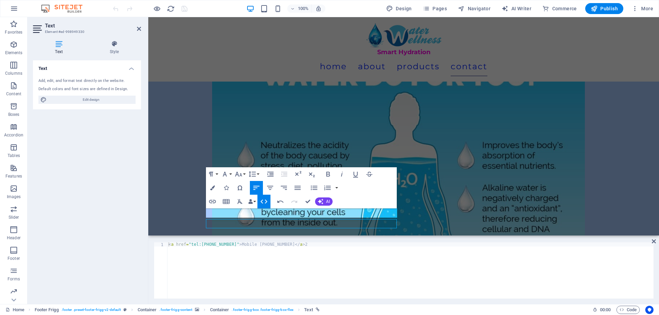
scroll to position [3160, 0]
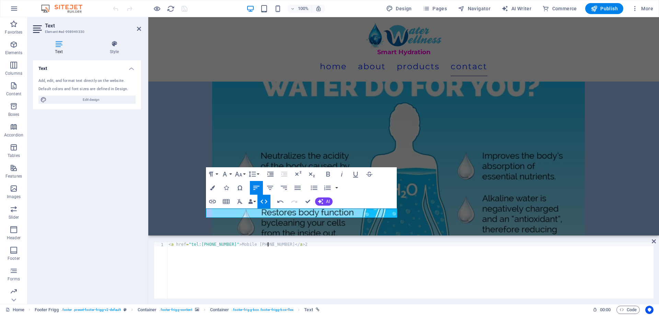
click at [267, 244] on div "< a href = "tel:[PHONE_NUMBER]" > Mobile [PHONE_NUMBER] </ a > 2" at bounding box center [410, 275] width 486 height 65
click at [239, 265] on div "< a href = "tel:[PHONE_NUMBER]" > Mobile [PHONE_NUMBER] </ a > 2" at bounding box center [410, 275] width 486 height 65
type textarea "<a href="tel:[PHONE_NUMBER]">Mobile [PHONE_NUMBER]</a>"
click at [253, 263] on div "< a href = "tel:[PHONE_NUMBER]" > Mobile [PHONE_NUMBER] </ a >" at bounding box center [410, 275] width 486 height 65
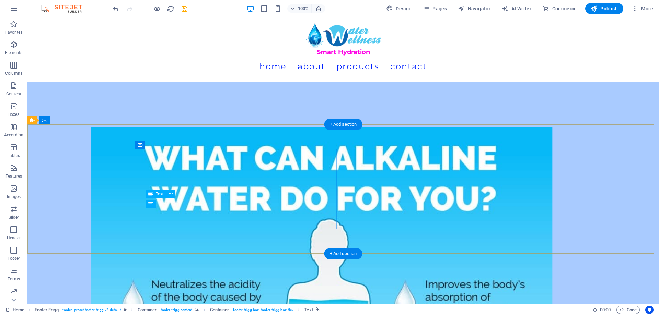
scroll to position [3171, 0]
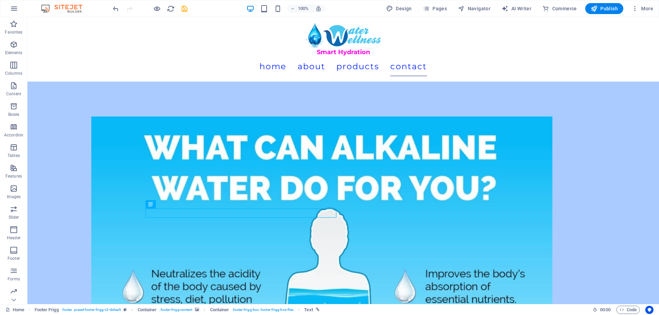
click at [600, 14] on div "100% Design Pages Navigator AI Writer Commerce Publish More" at bounding box center [329, 8] width 658 height 16
click at [601, 11] on span "Publish" at bounding box center [604, 8] width 27 height 7
checkbox input "false"
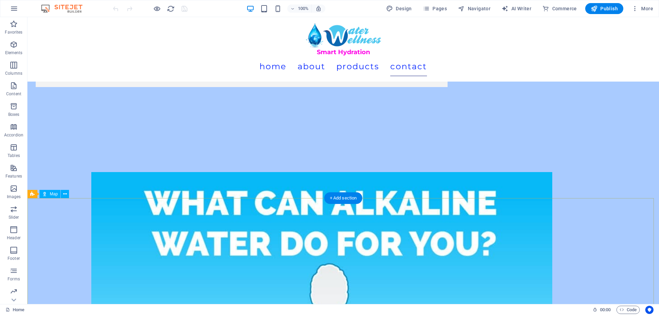
scroll to position [3226, 0]
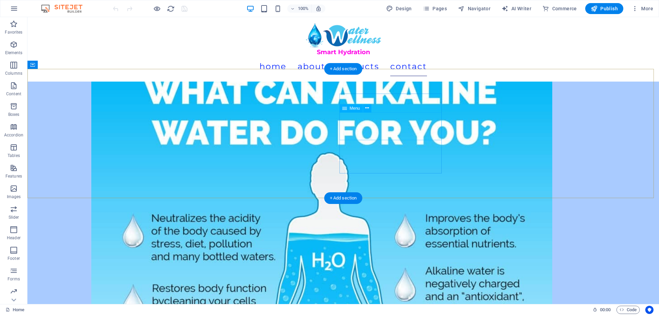
select select
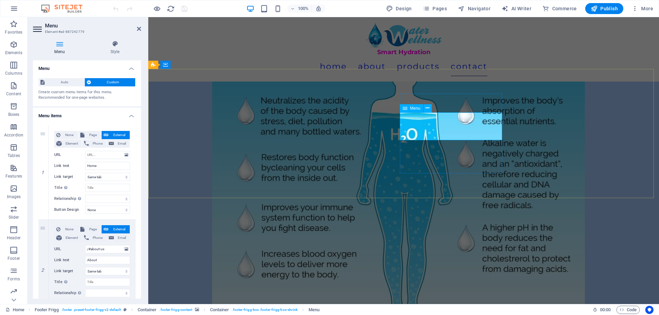
click at [108, 154] on input "URL" at bounding box center [107, 155] width 45 height 8
click at [72, 141] on span "Element" at bounding box center [72, 144] width 16 height 8
select select
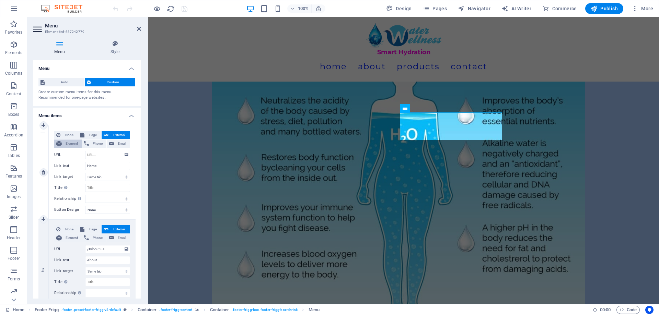
select select
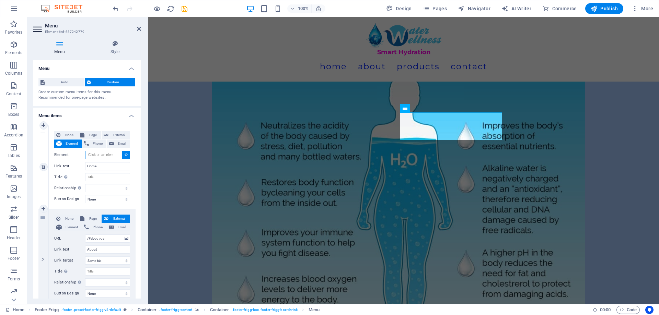
scroll to position [3181, 0]
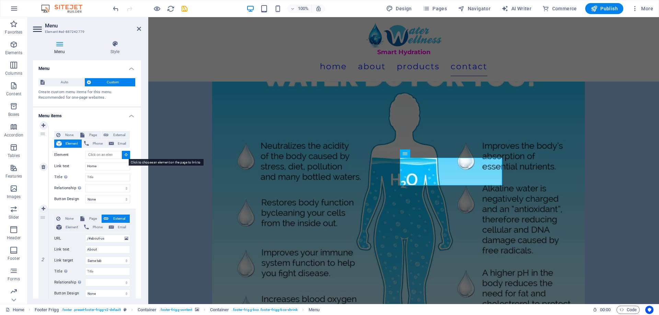
drag, startPoint x: 125, startPoint y: 154, endPoint x: 31, endPoint y: 136, distance: 95.2
click at [125, 154] on icon at bounding box center [126, 154] width 3 height 3
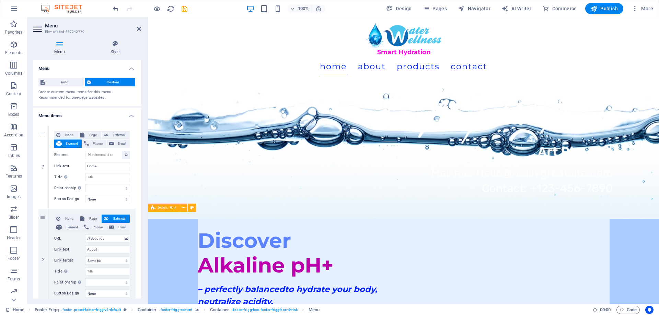
scroll to position [0, 0]
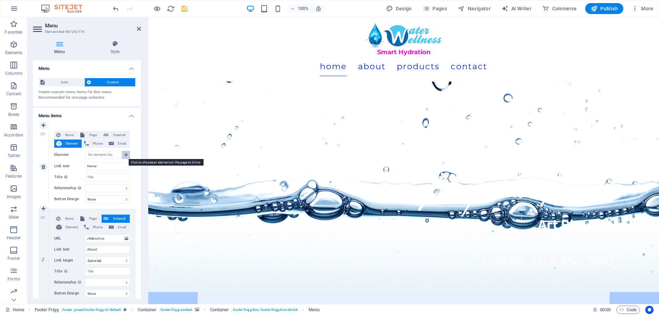
click at [125, 155] on icon at bounding box center [126, 154] width 3 height 3
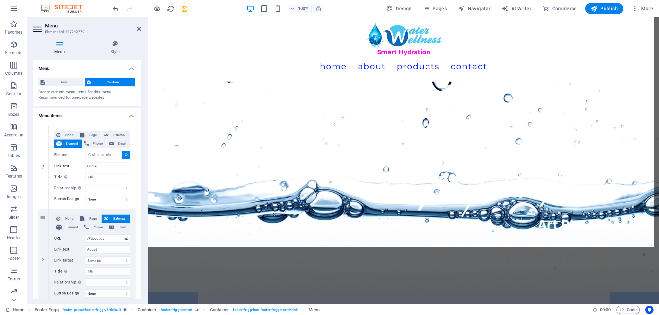
click at [185, 83] on figure at bounding box center [403, 177] width 511 height 230
type input "#ed-886023057"
select select
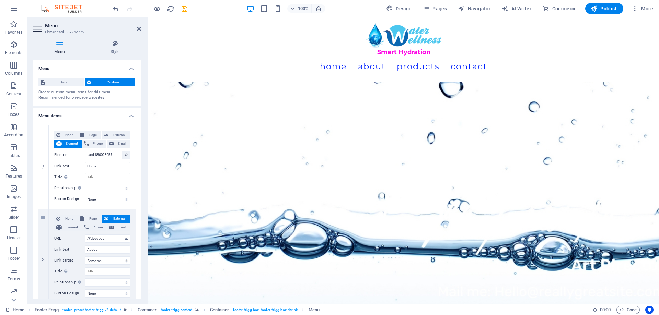
scroll to position [3192, 0]
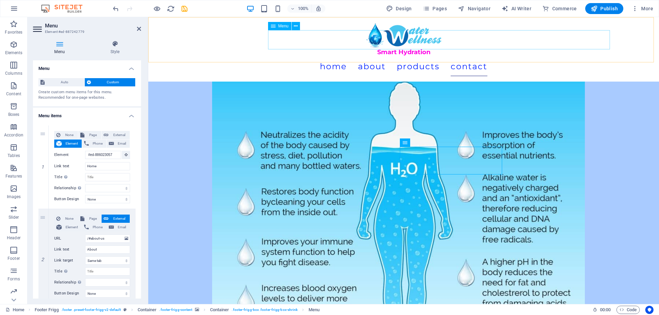
click at [377, 57] on nav "Home About Products Contact" at bounding box center [403, 66] width 417 height 19
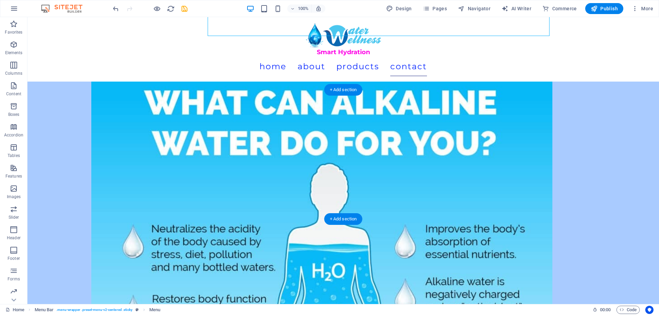
scroll to position [3226, 0]
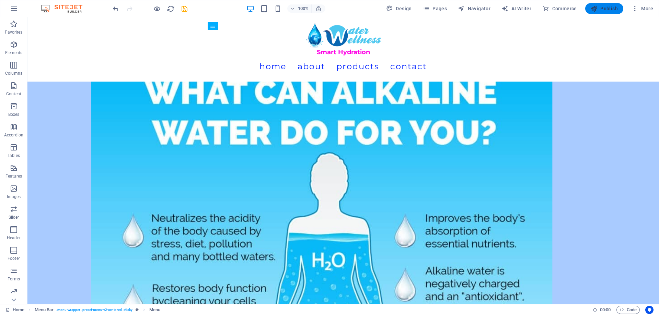
drag, startPoint x: 604, startPoint y: 7, endPoint x: 538, endPoint y: 1, distance: 65.8
click at [604, 7] on span "Publish" at bounding box center [604, 8] width 27 height 7
checkbox input "false"
